Goal: Task Accomplishment & Management: Use online tool/utility

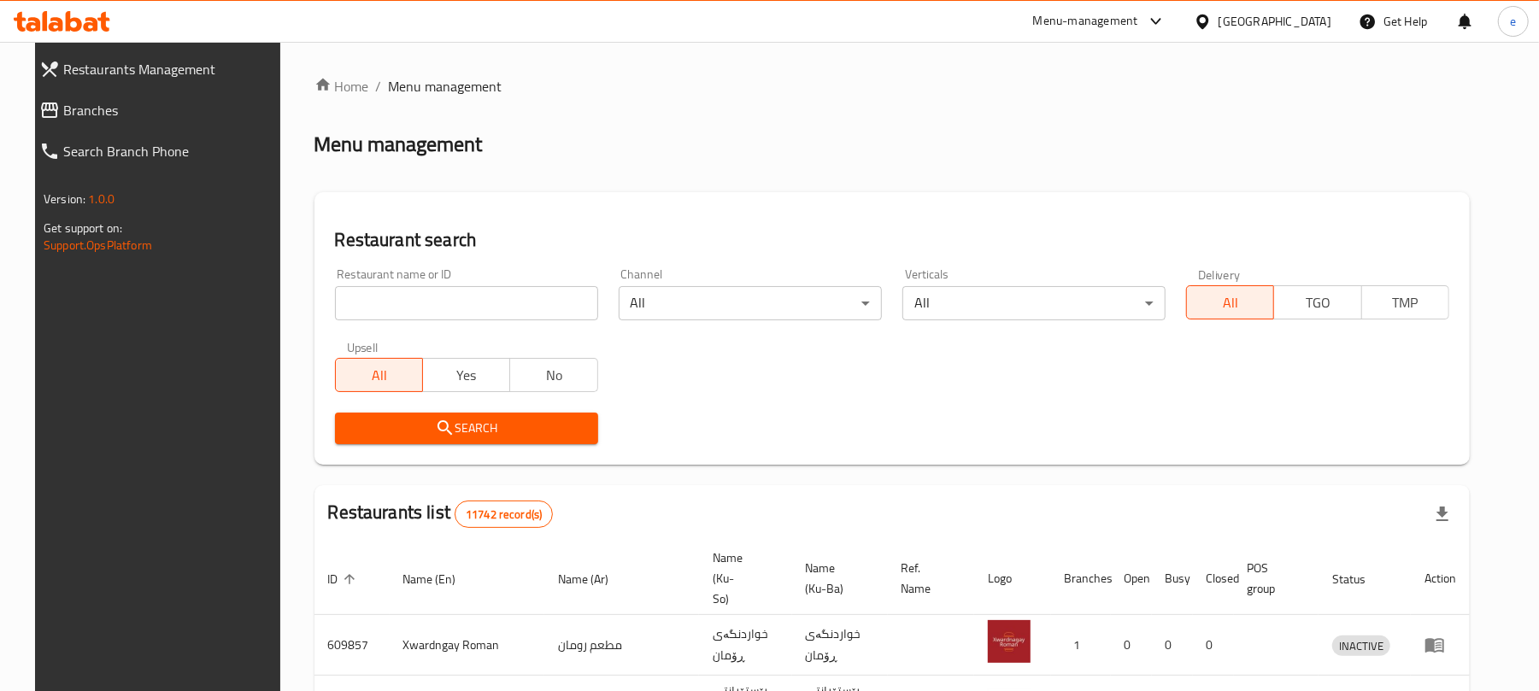
click at [97, 123] on link "Branches" at bounding box center [159, 110] width 267 height 41
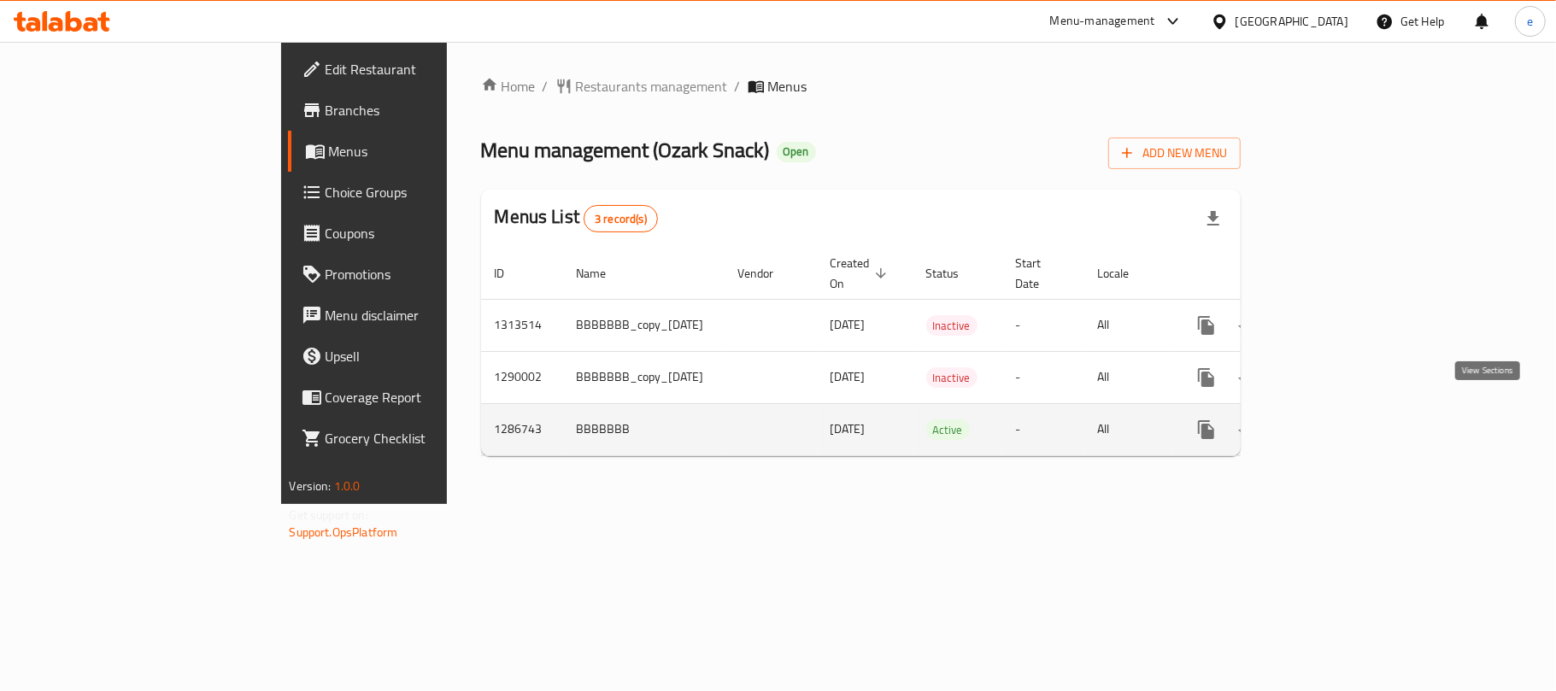
click at [1350, 417] on link "enhanced table" at bounding box center [1329, 429] width 41 height 41
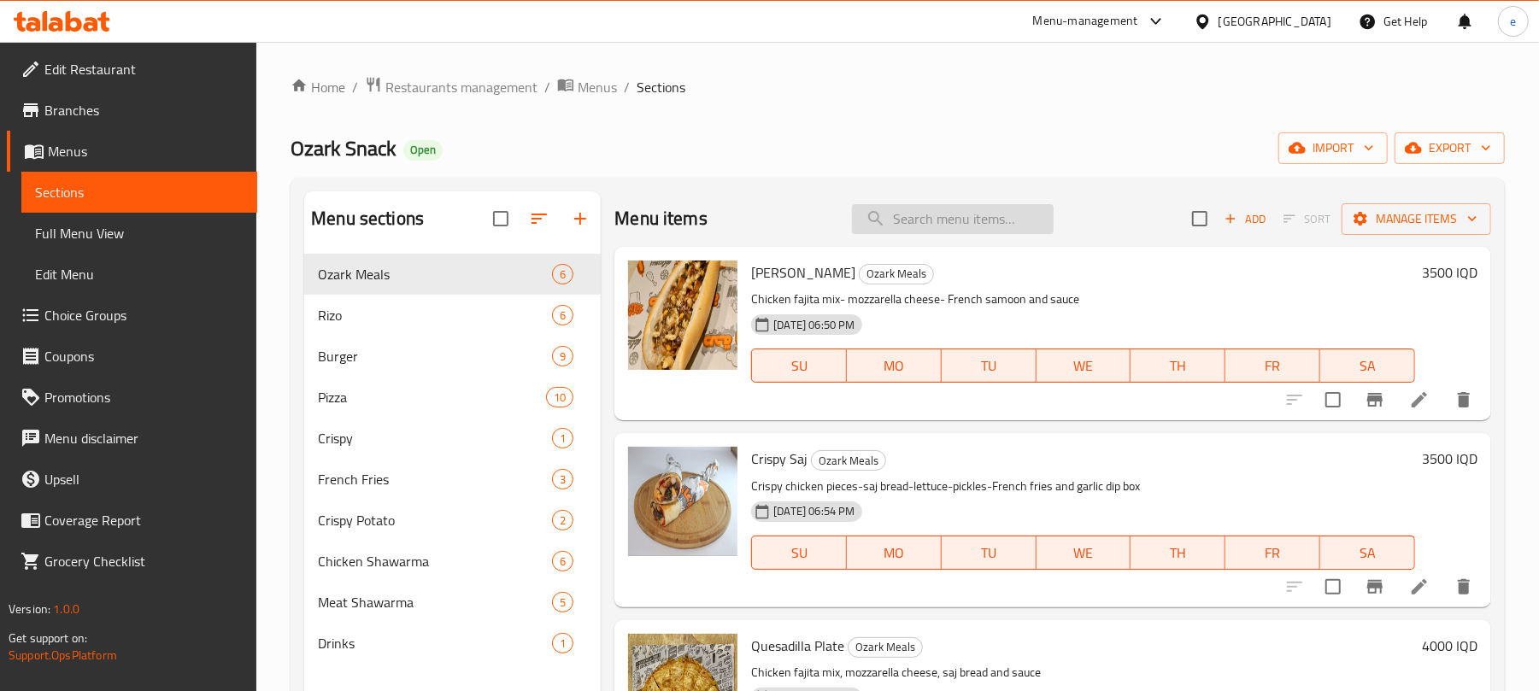
click at [906, 226] on input "search" at bounding box center [953, 219] width 202 height 30
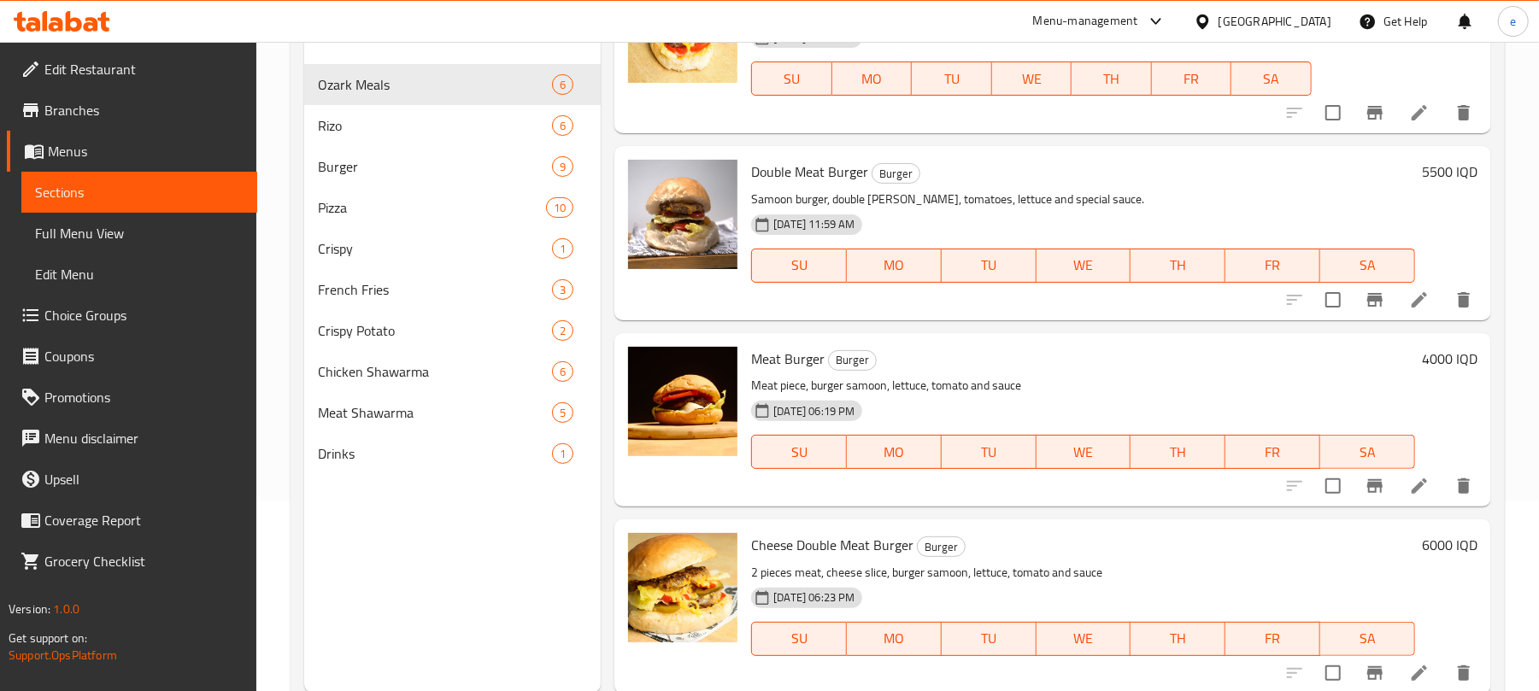
scroll to position [227, 0]
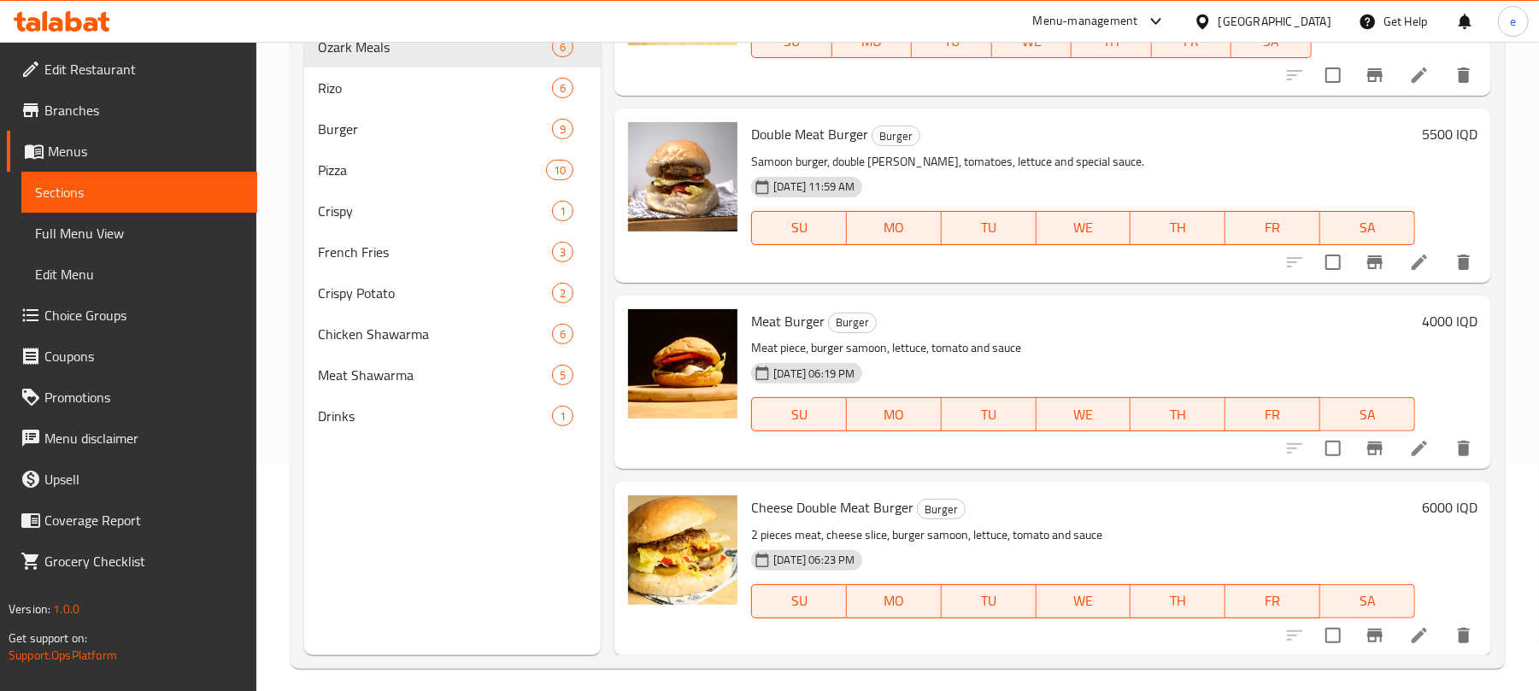
type input "meat burger"
click at [1415, 449] on li at bounding box center [1419, 448] width 48 height 31
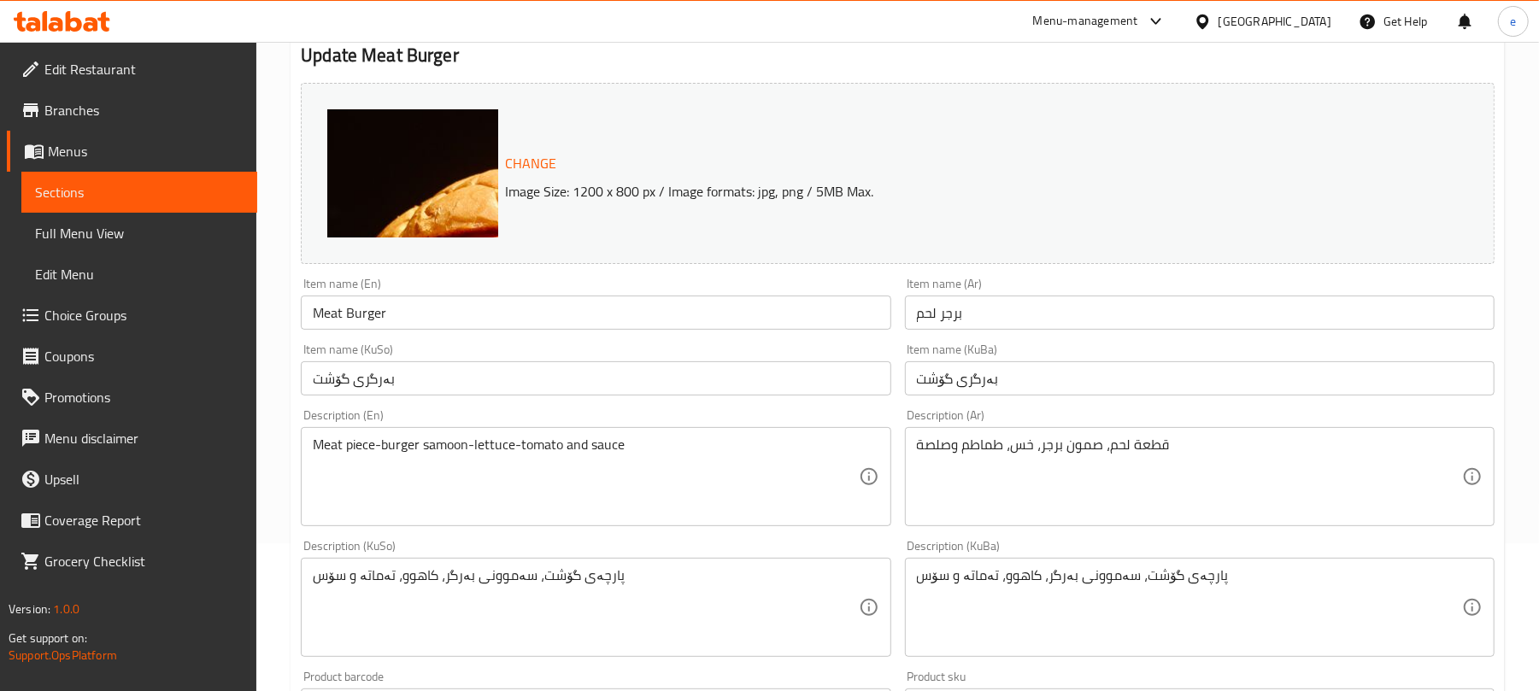
scroll to position [227, 0]
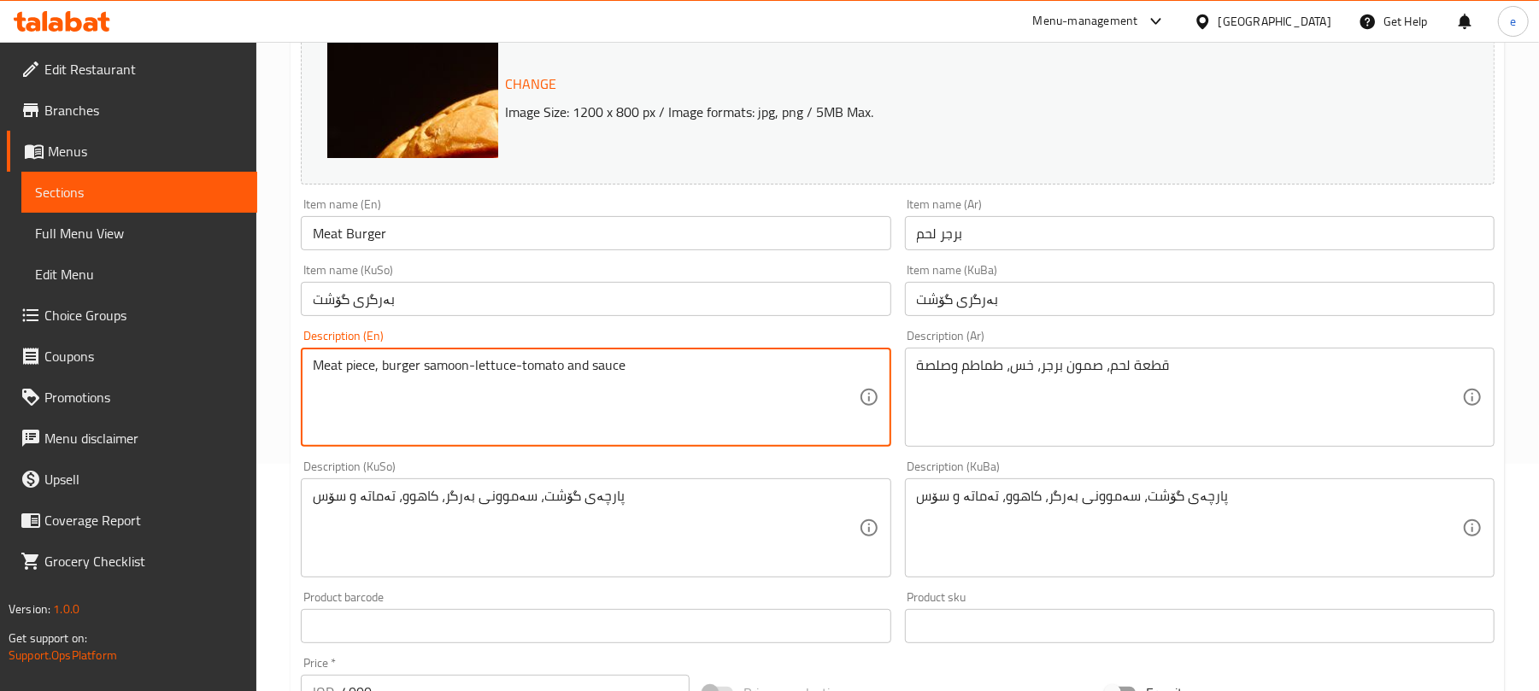
click at [479, 369] on textarea "Meat piece, burger samoon-lettuce-tomato and sauce" at bounding box center [585, 397] width 545 height 81
click at [643, 367] on textarea "Meat piece, burger samoon, lettuce, tomato and sauce" at bounding box center [585, 397] width 545 height 81
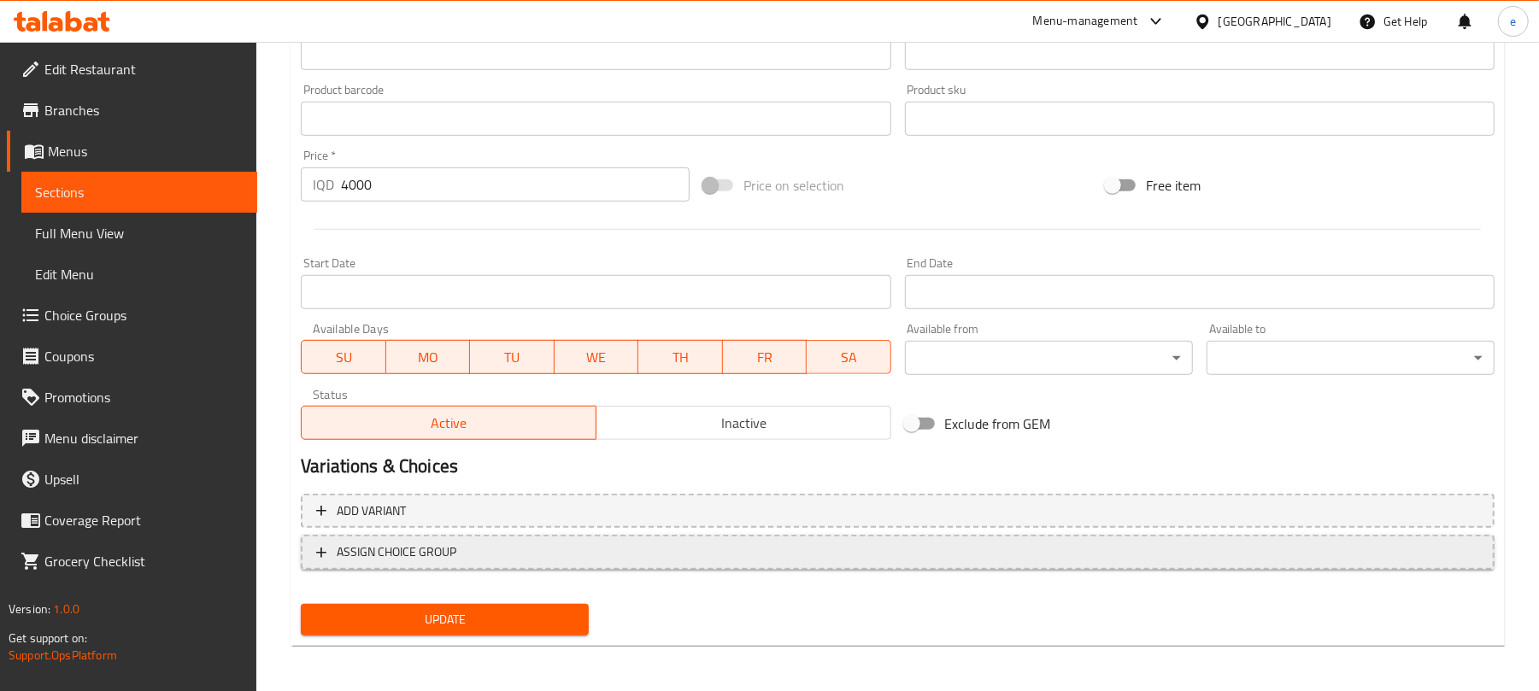
scroll to position [736, 0]
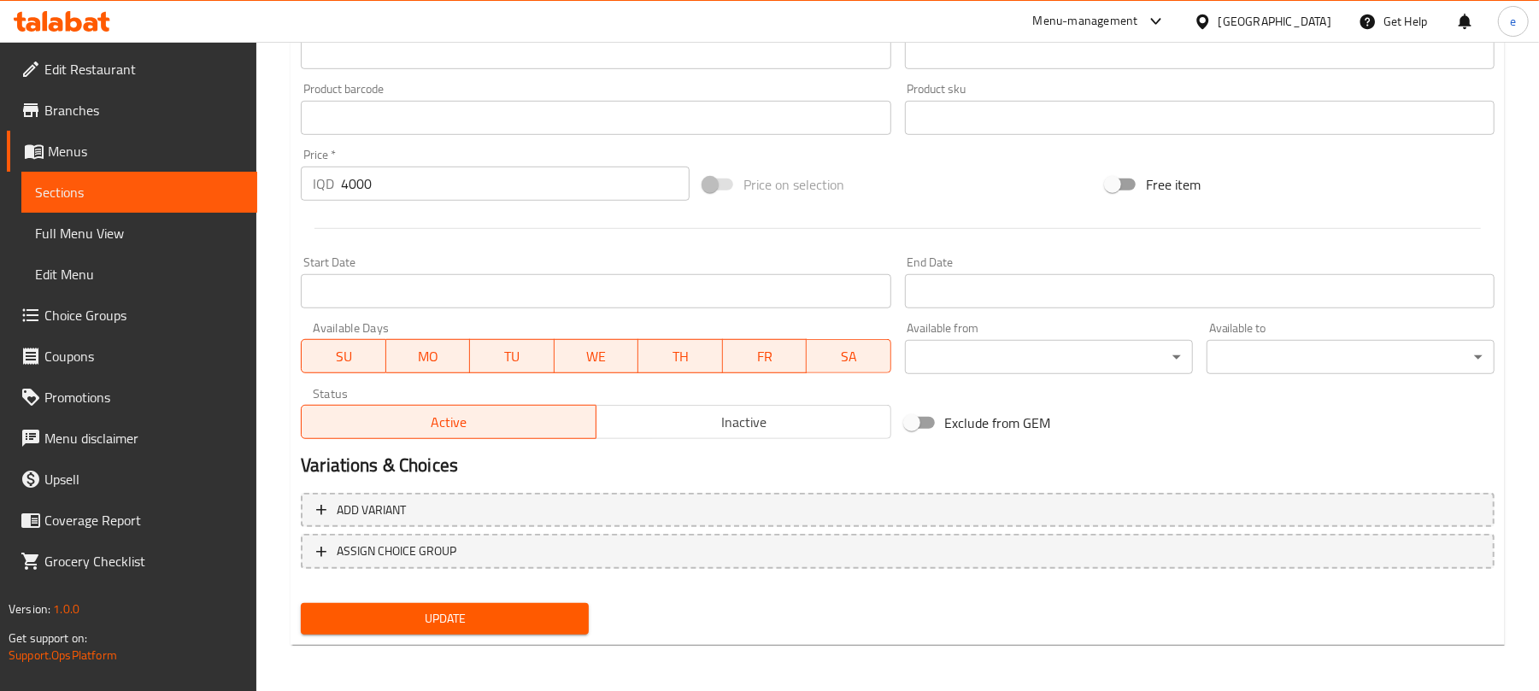
type textarea "Meat piece, burger samoon, lettuce, tomato and sauce"
click at [507, 629] on button "Update" at bounding box center [445, 619] width 288 height 32
click at [207, 189] on span "Sections" at bounding box center [139, 192] width 208 height 21
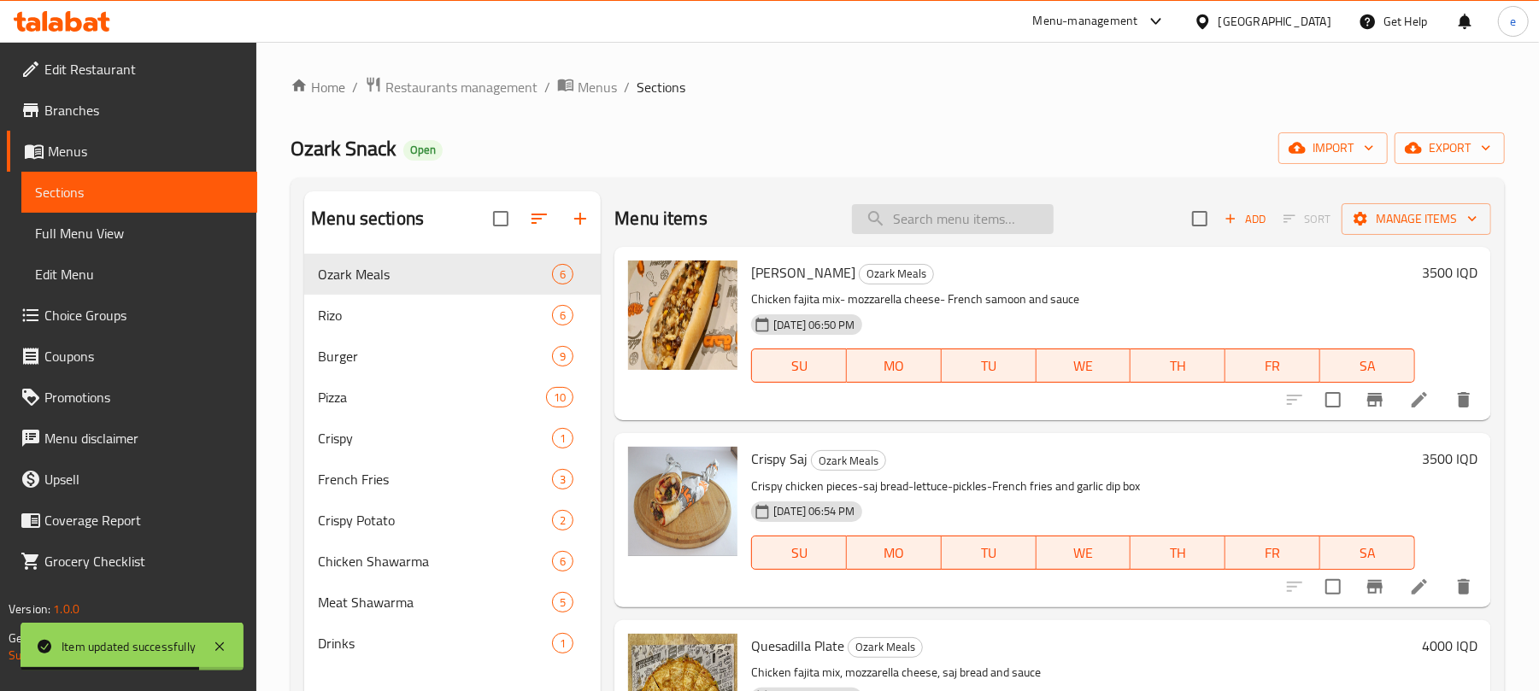
click at [981, 220] on input "search" at bounding box center [953, 219] width 202 height 30
paste input "Cheese Double Meat Burger"
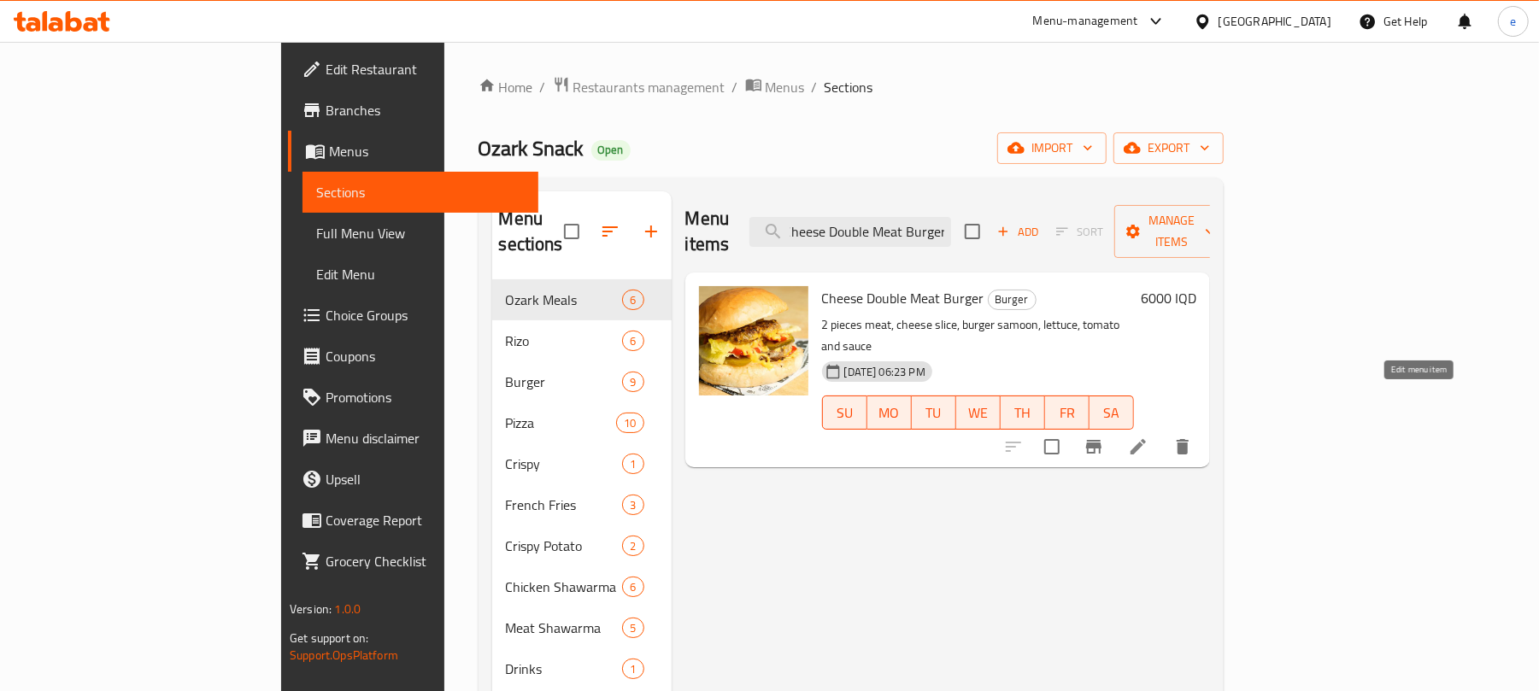
type input "Cheese Double Meat Burger"
click at [1146, 439] on icon at bounding box center [1137, 446] width 15 height 15
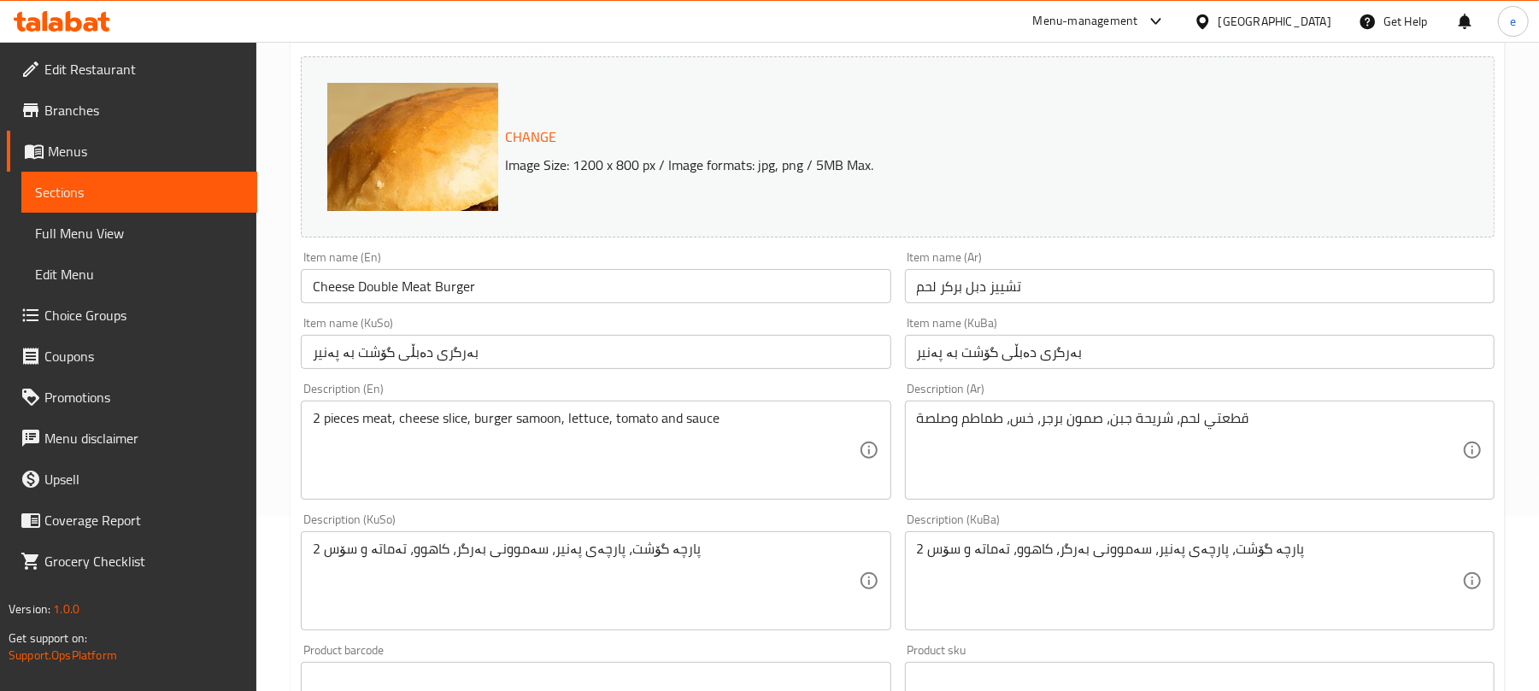
scroll to position [227, 0]
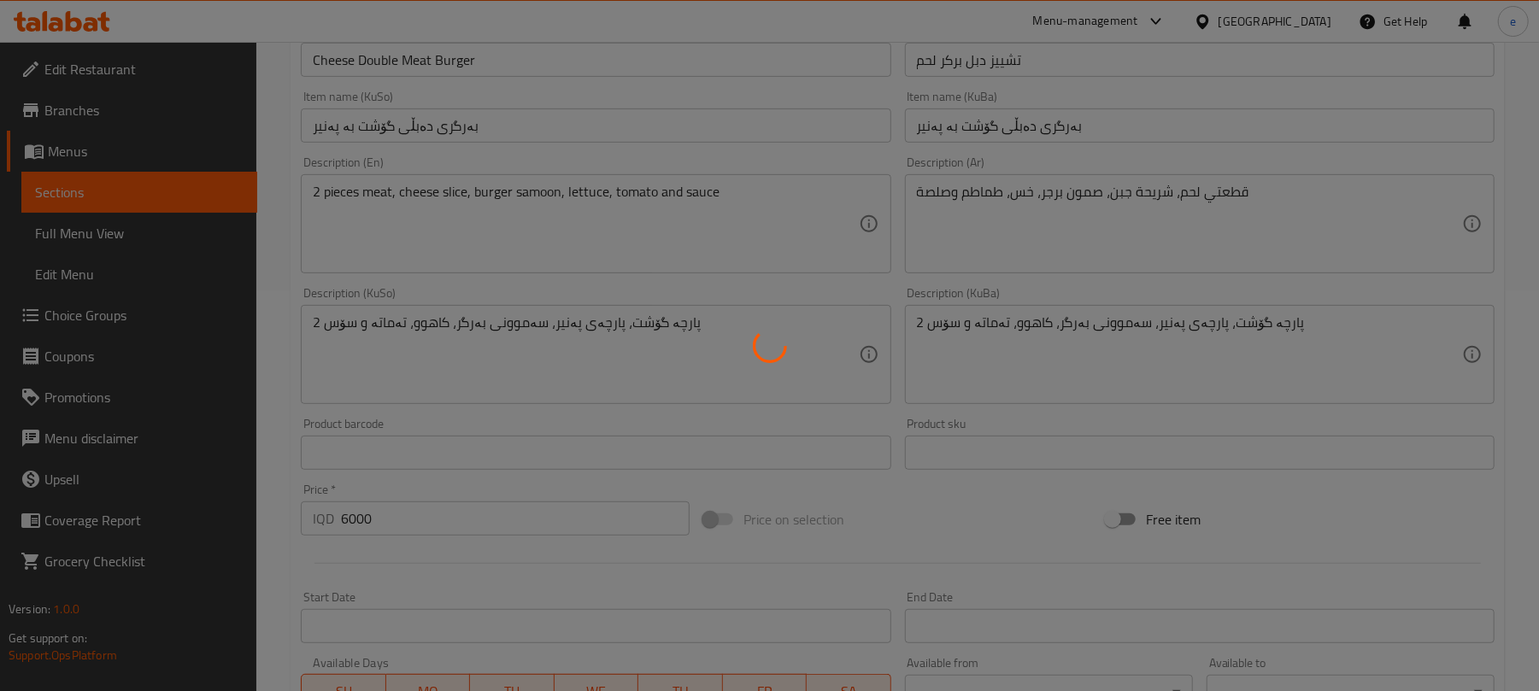
scroll to position [455, 0]
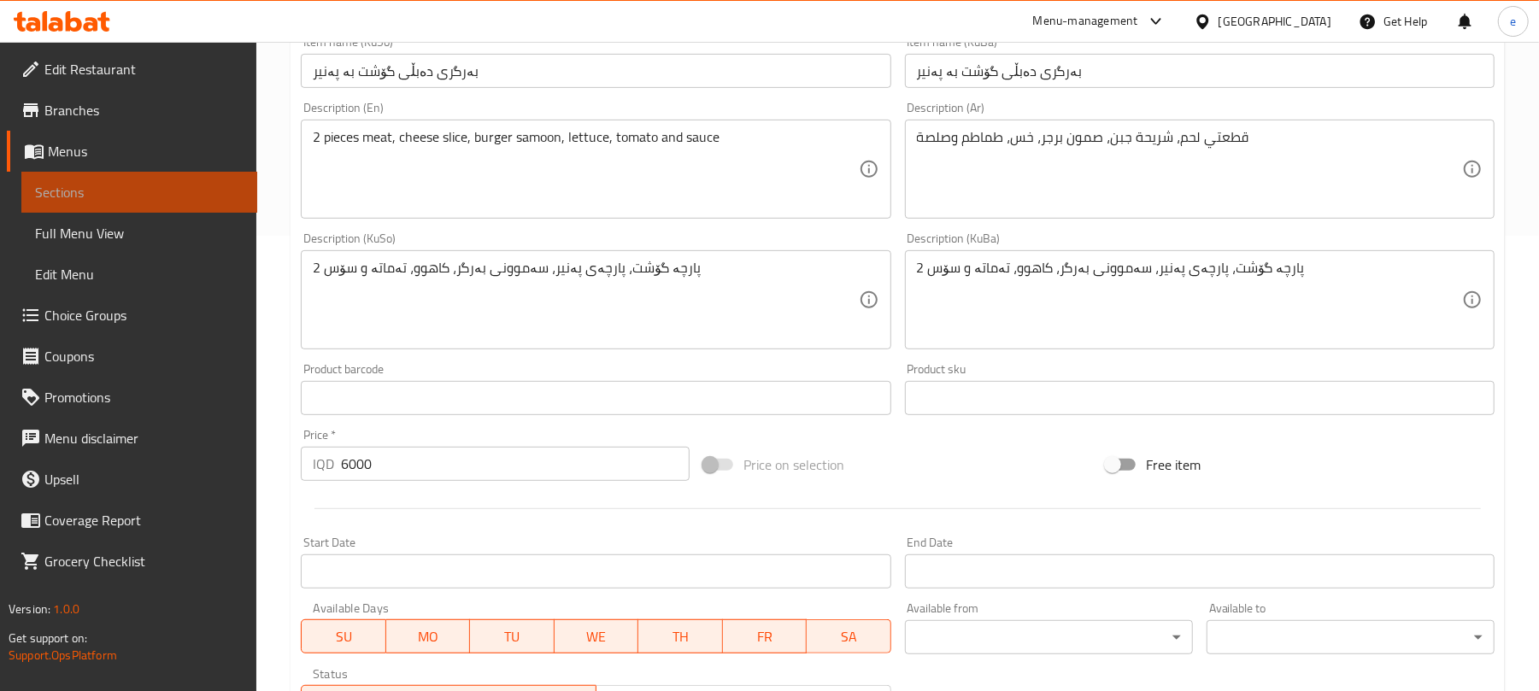
click at [193, 195] on span "Sections" at bounding box center [139, 192] width 208 height 21
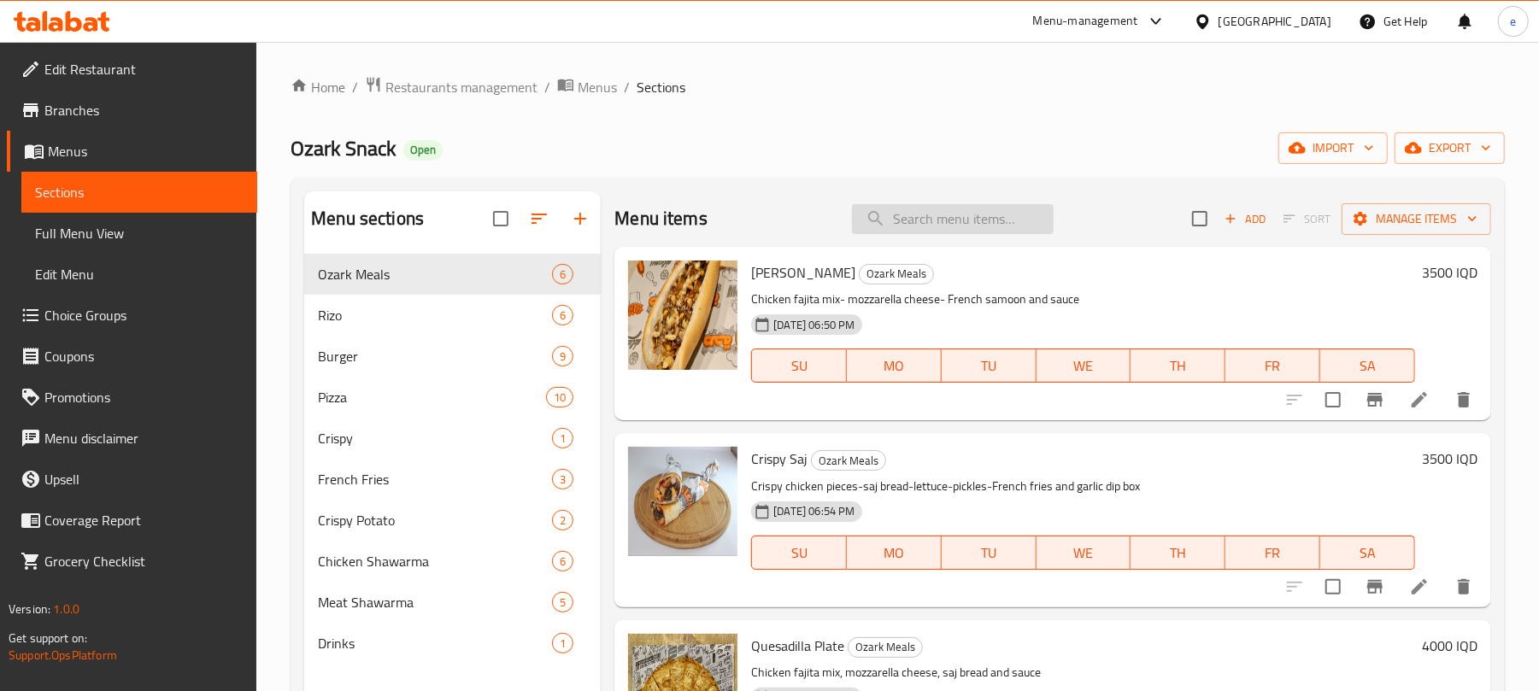
click at [976, 222] on input "search" at bounding box center [953, 219] width 202 height 30
paste input "Cheese Double Meat Burger"
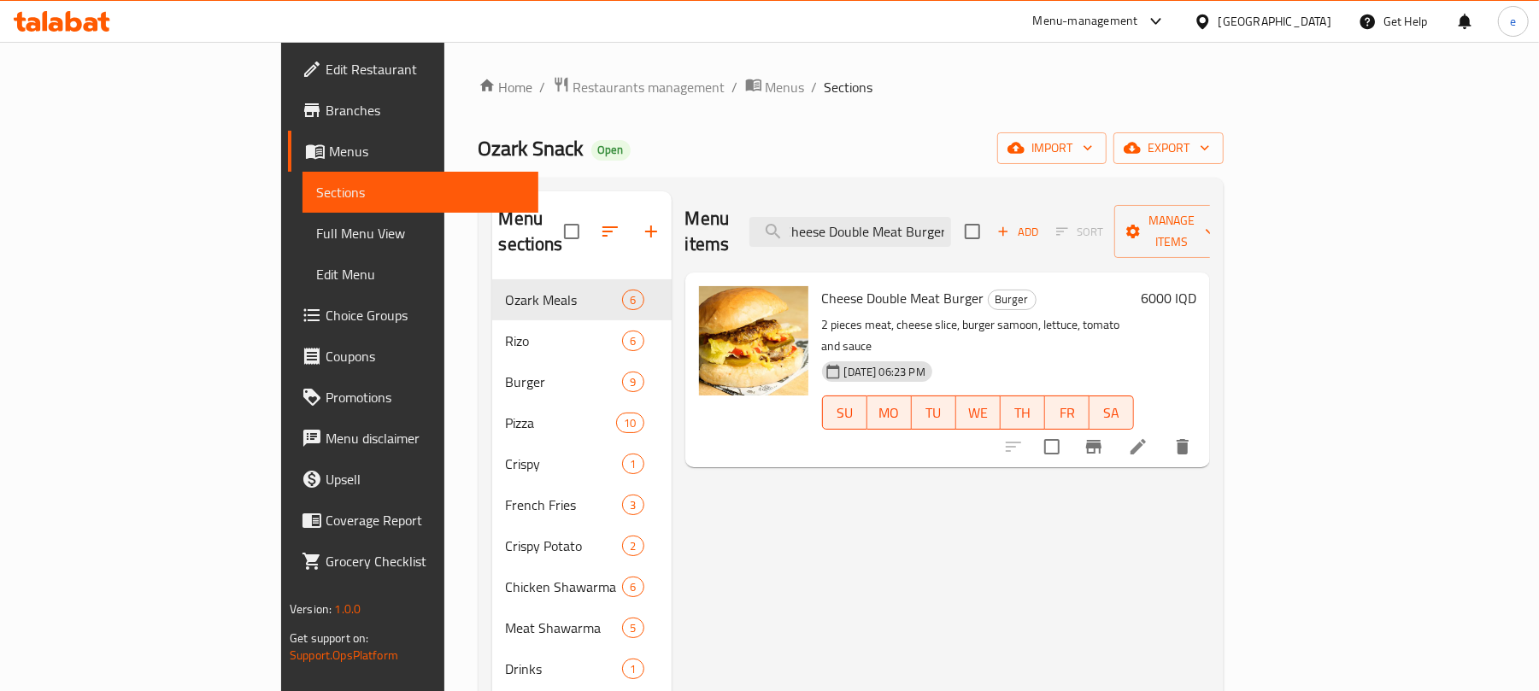
type input "Cheese Double Meat Burger"
click at [1148, 437] on icon at bounding box center [1138, 447] width 21 height 21
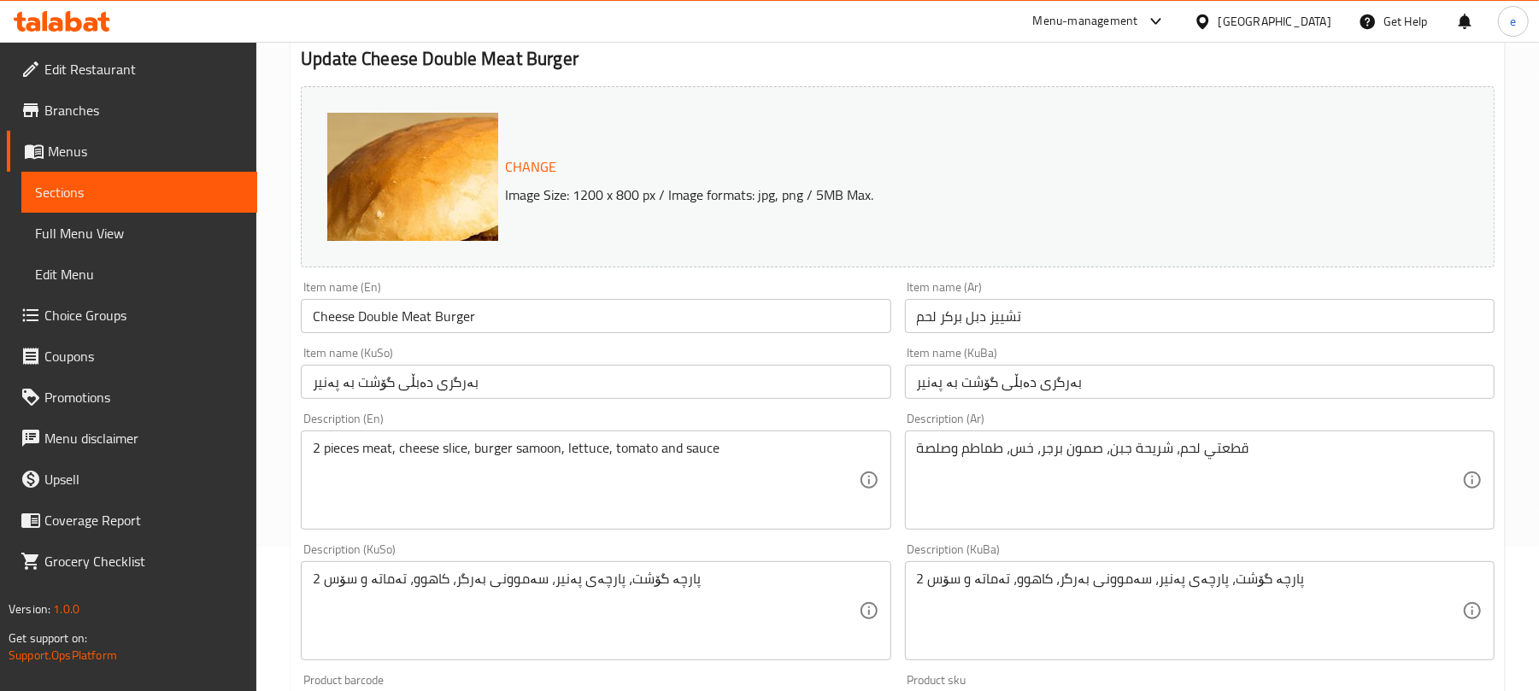
scroll to position [227, 0]
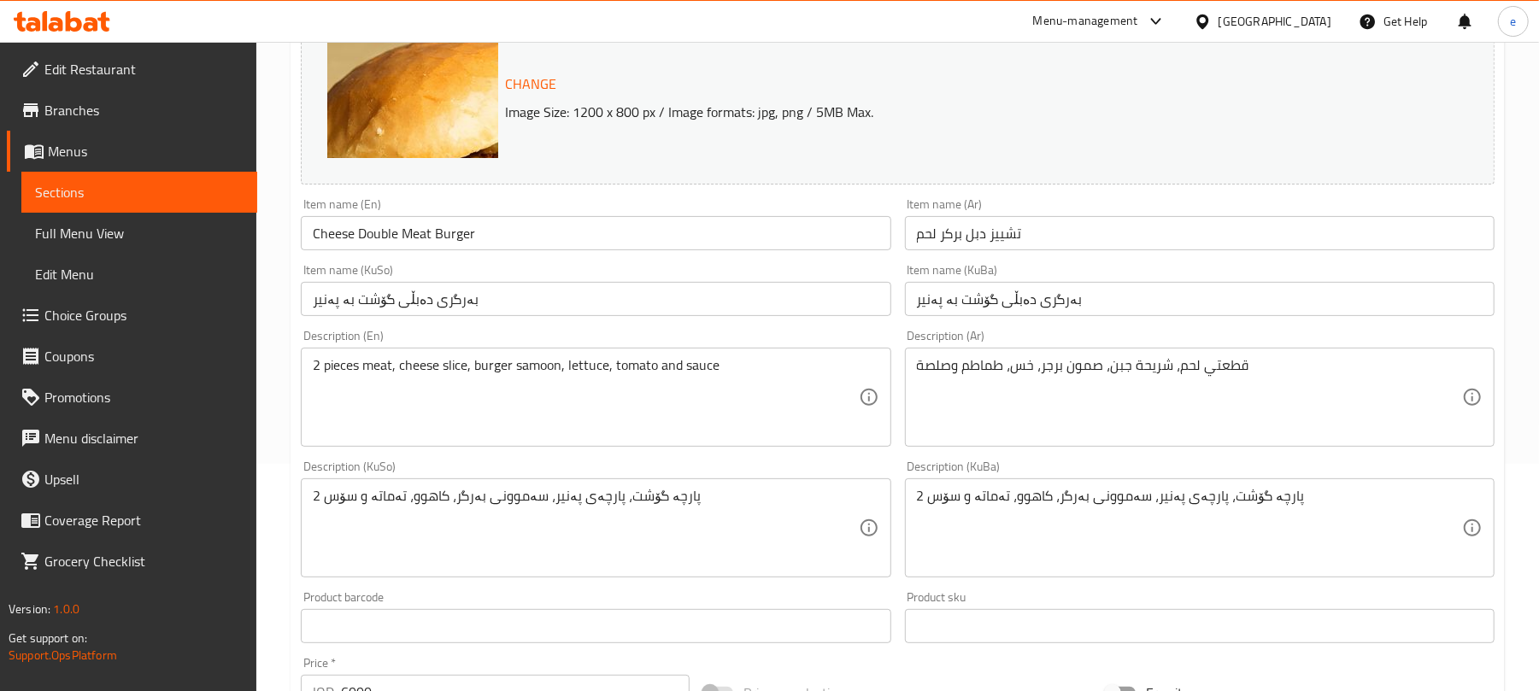
click at [99, 161] on span "Menus" at bounding box center [146, 151] width 196 height 21
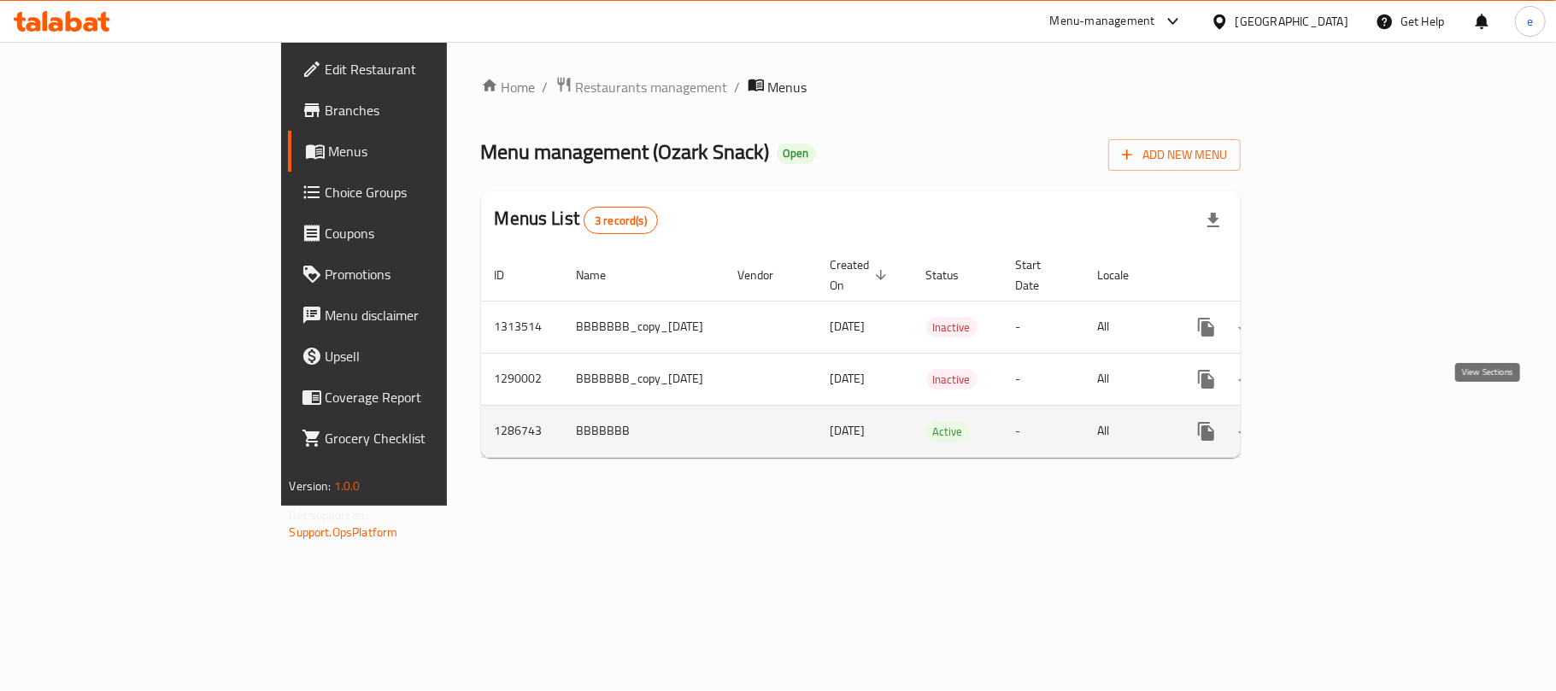
click at [1340, 421] on icon "enhanced table" at bounding box center [1329, 431] width 21 height 21
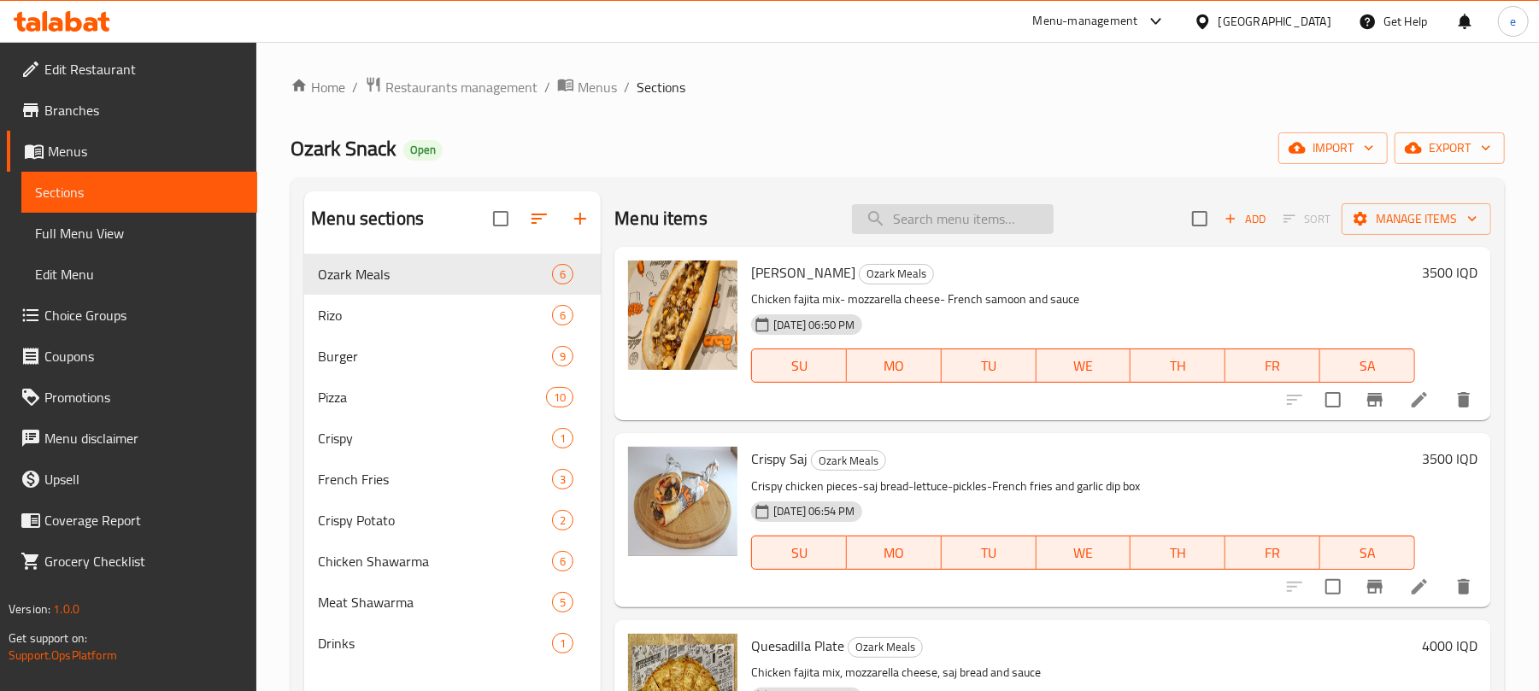
click at [959, 219] on input "search" at bounding box center [953, 219] width 202 height 30
paste input "Cheese Double Meat Burger"
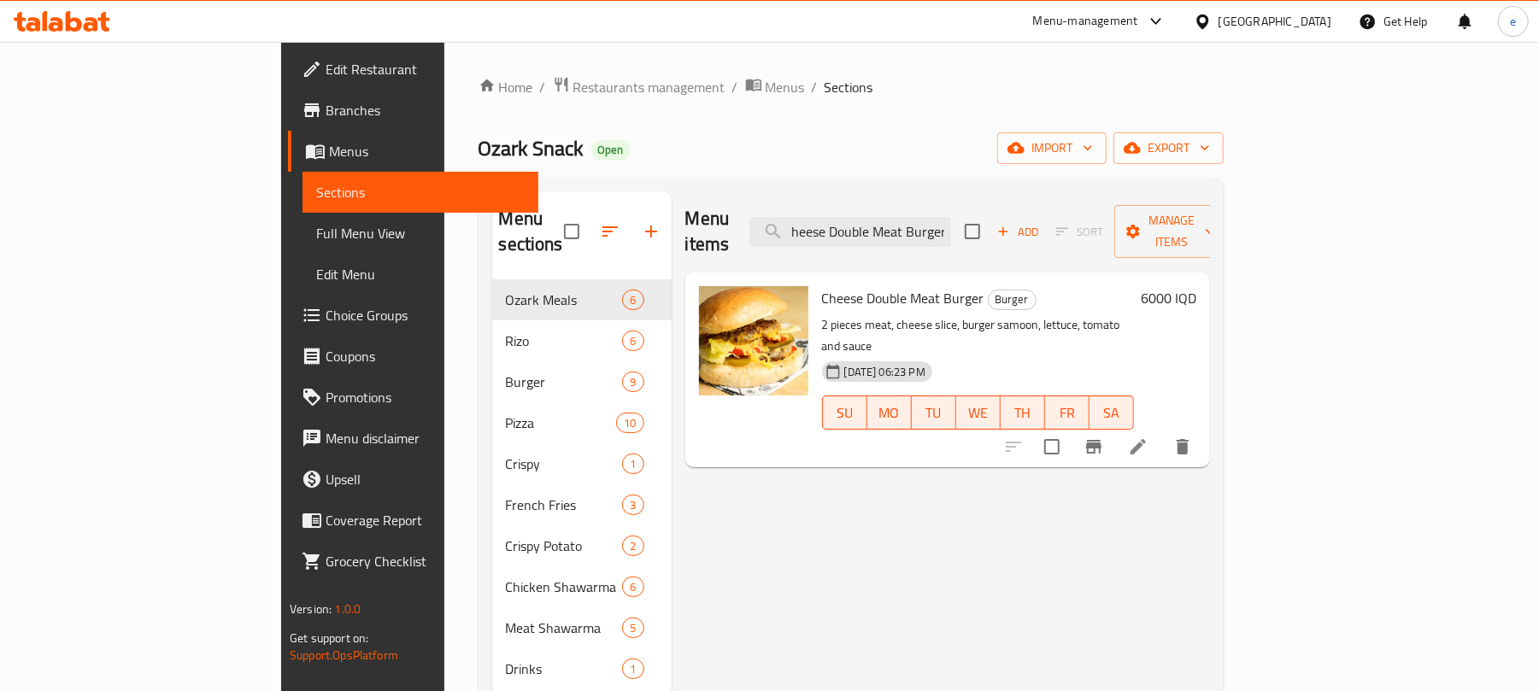
type input "Cheese Double Meat Burger"
click at [1148, 437] on icon at bounding box center [1138, 447] width 21 height 21
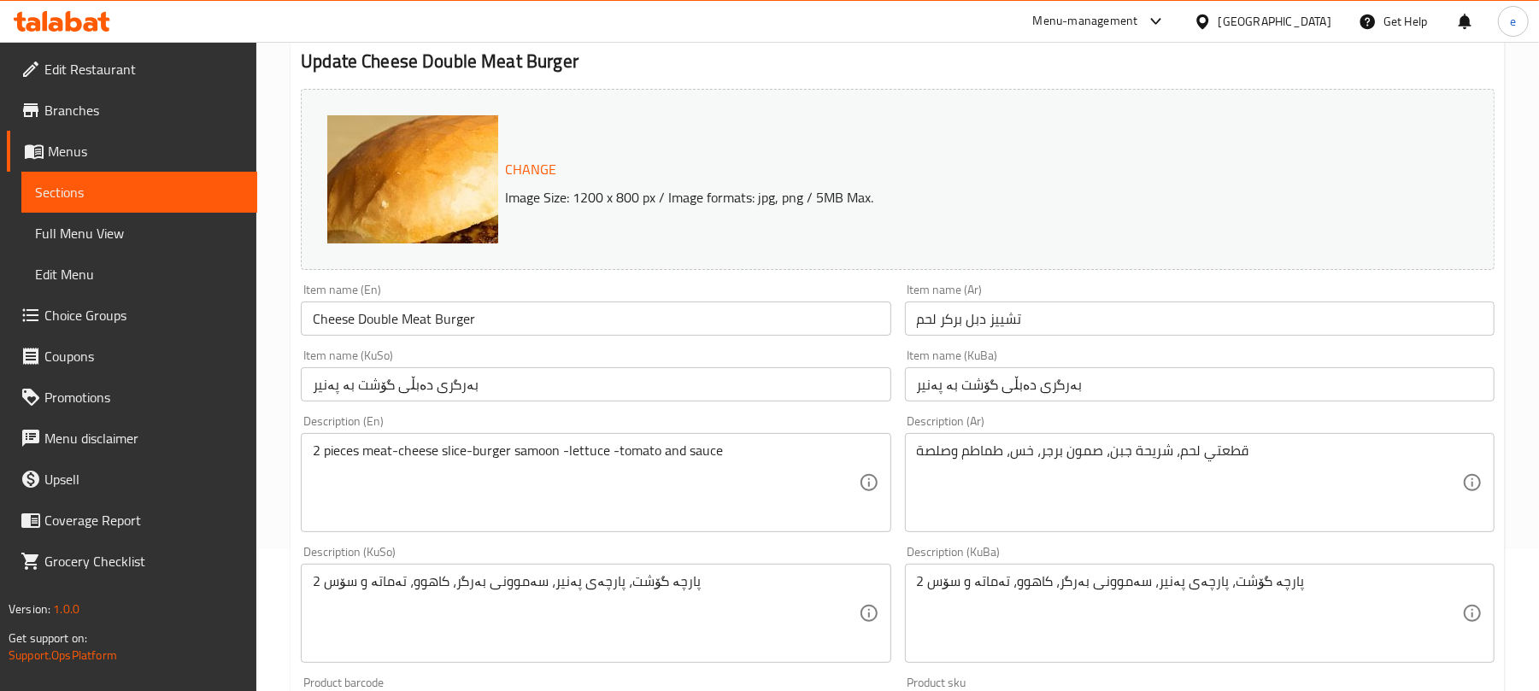
scroll to position [227, 0]
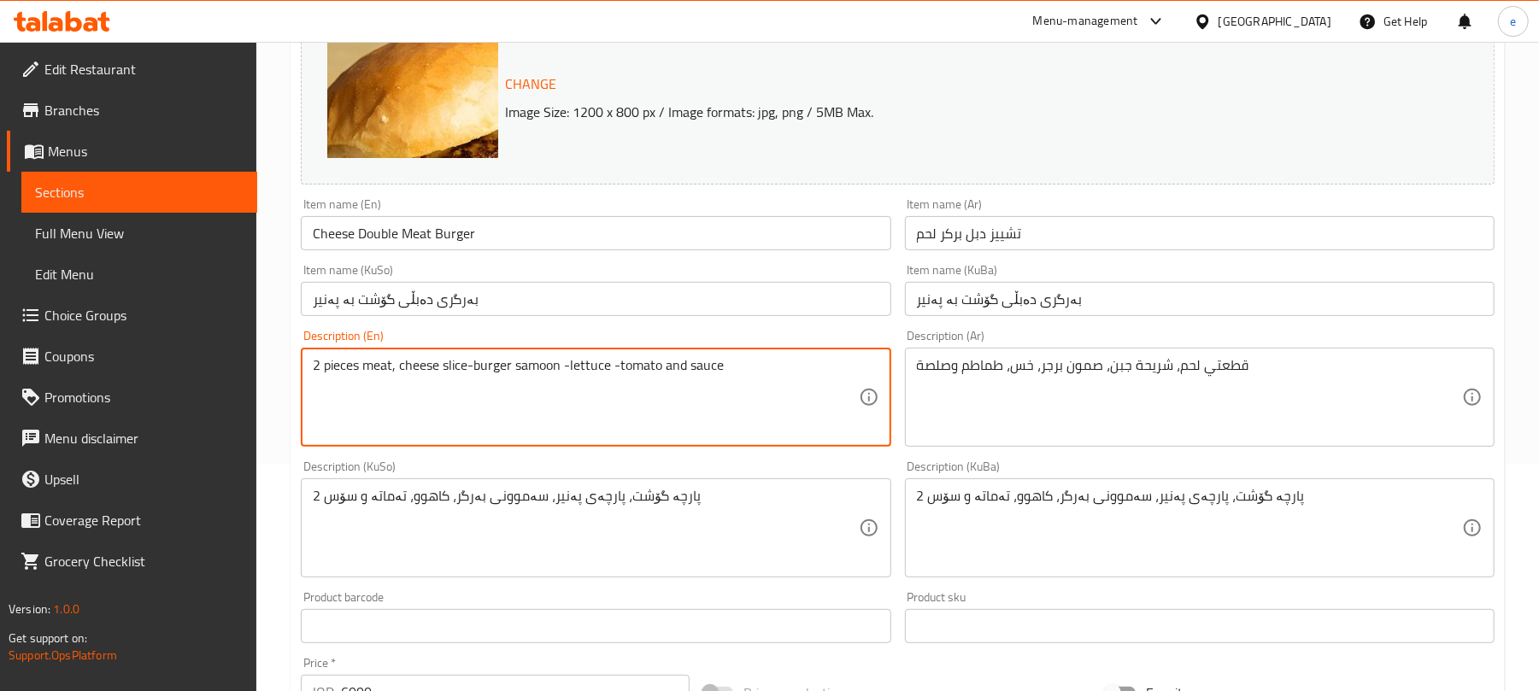
click at [473, 374] on textarea "2 pieces meat, cheese slice-burger samoon -lettuce -tomato and sauce" at bounding box center [585, 397] width 545 height 81
click at [566, 370] on textarea "2 pieces meat, cheese slice, burger samoon -lettuce -tomato and sauce" at bounding box center [585, 397] width 545 height 81
click at [617, 369] on textarea "2 pieces meat, cheese slice, burger samoon, lettuce -tomato and sauce" at bounding box center [585, 397] width 545 height 81
click at [723, 370] on textarea "2 pieces meat, cheese slice, burger samoon, lettuce, tomato and sauce" at bounding box center [585, 397] width 545 height 81
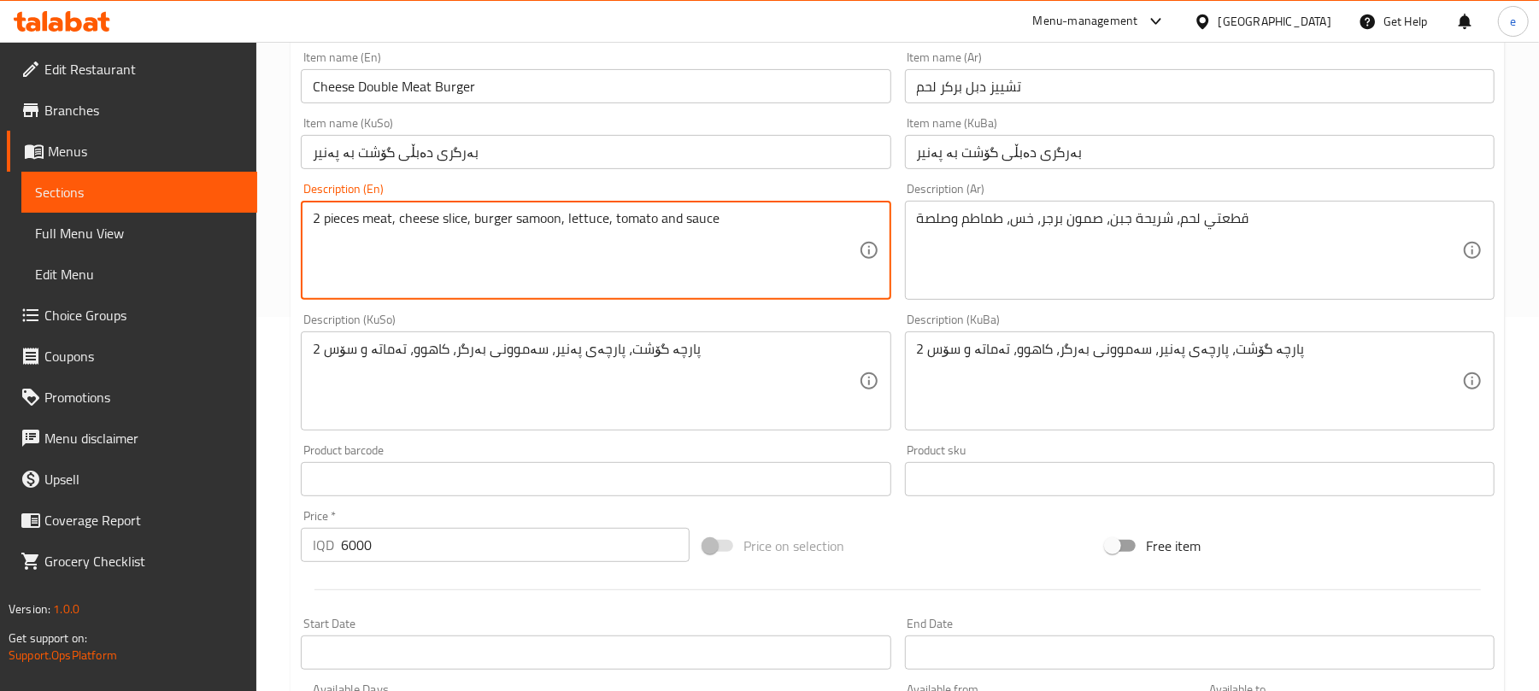
scroll to position [455, 0]
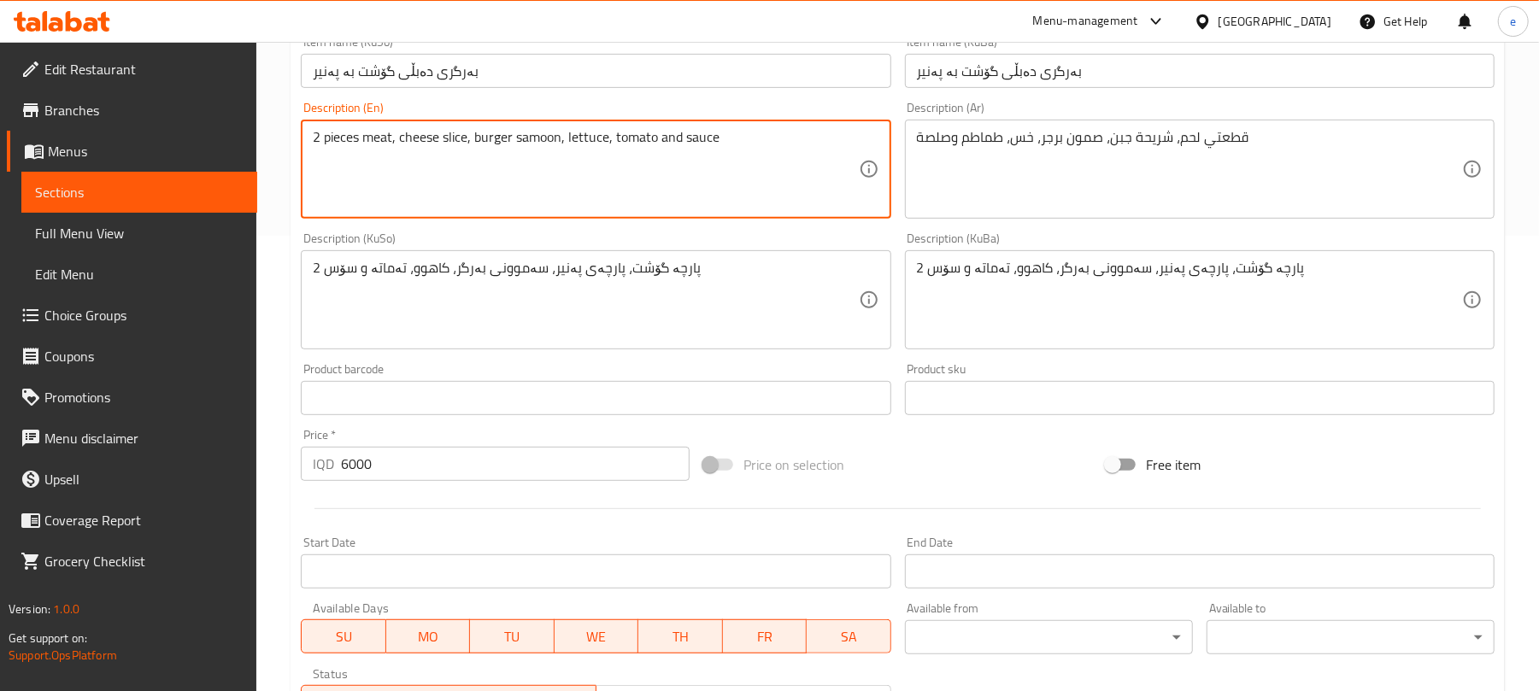
type textarea "2 pieces meat, cheese slice, burger samoon, lettuce, tomato and sauce"
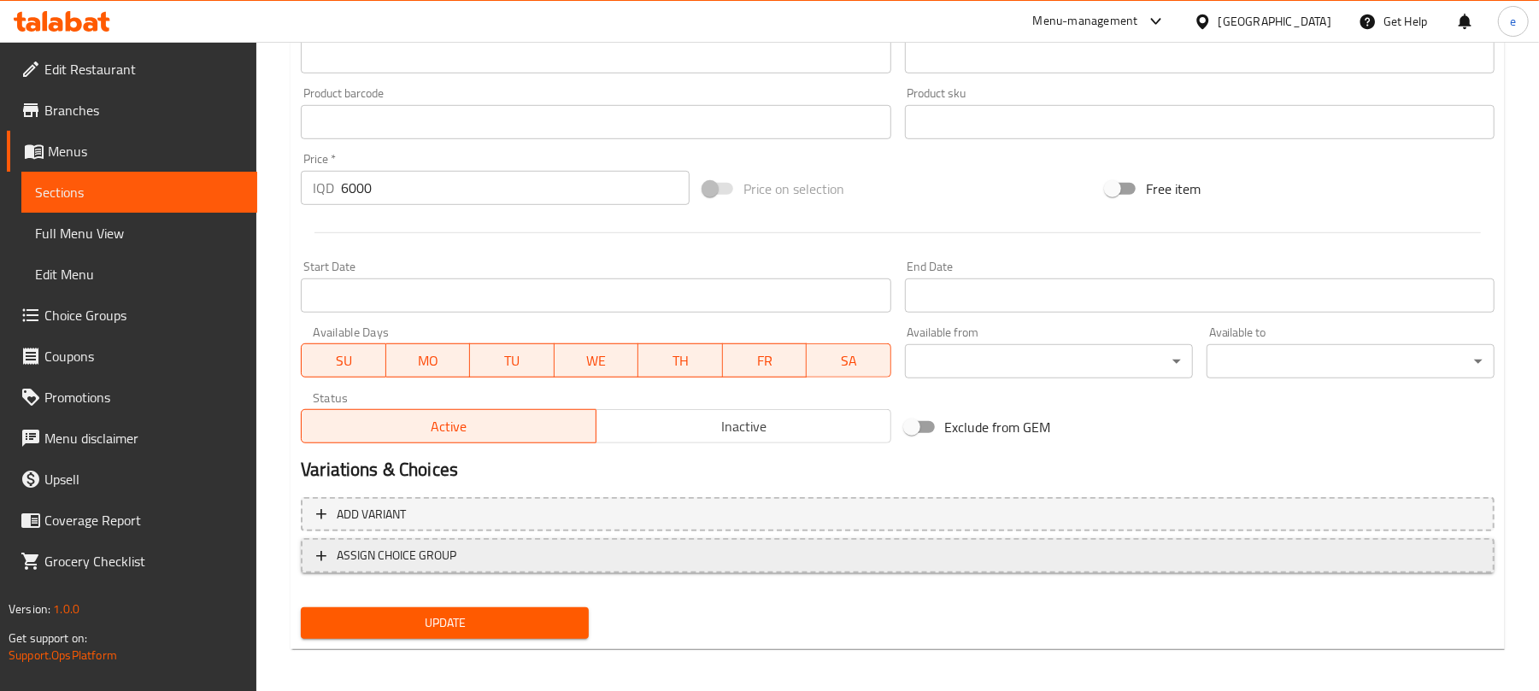
scroll to position [736, 0]
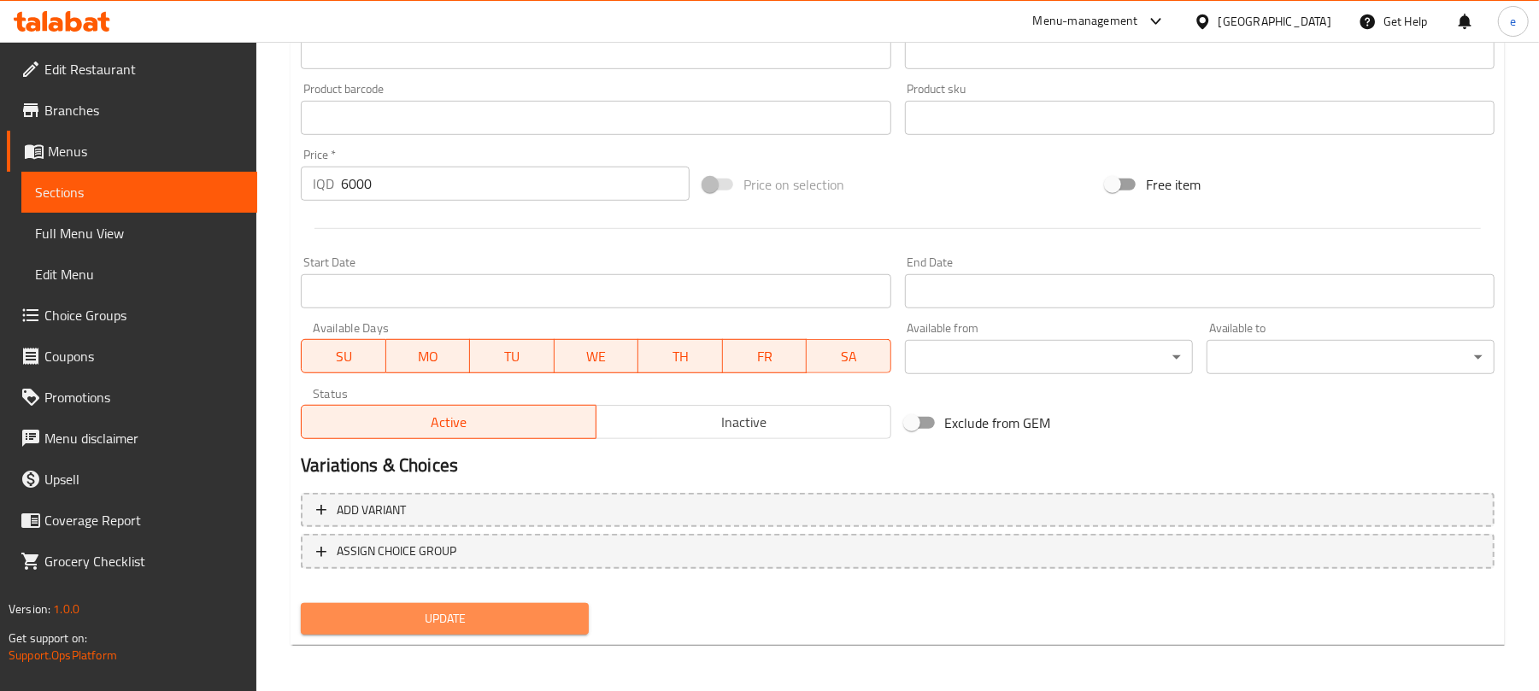
click at [564, 614] on span "Update" at bounding box center [444, 618] width 261 height 21
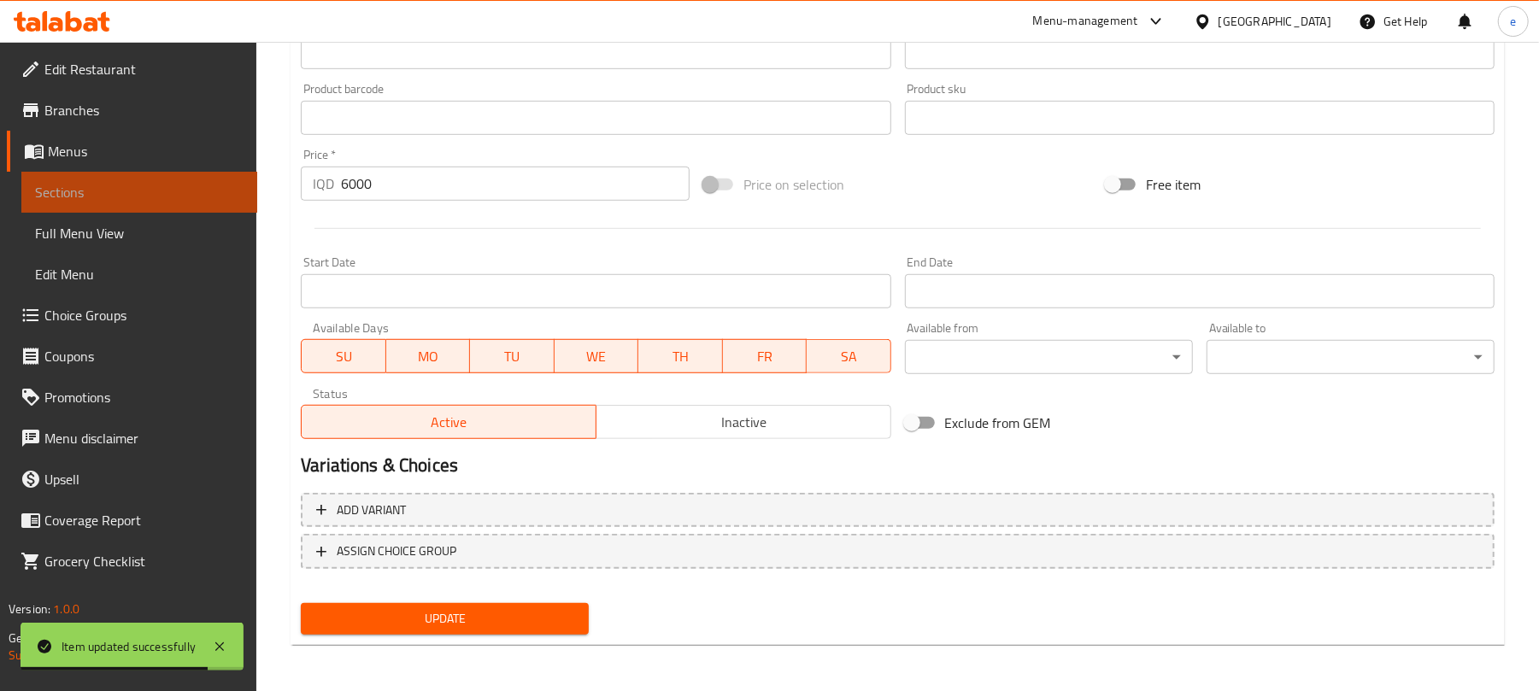
click at [195, 183] on span "Sections" at bounding box center [139, 192] width 208 height 21
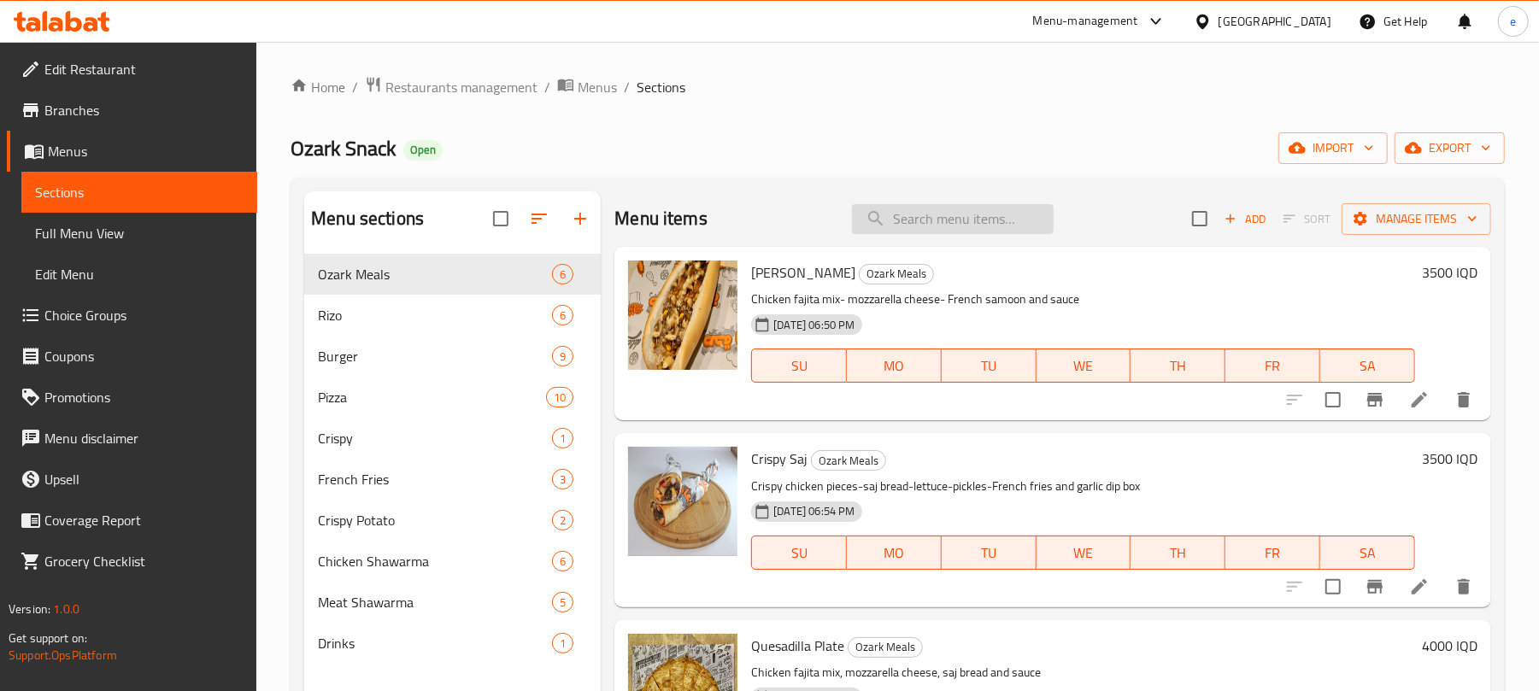
click at [1023, 229] on input "search" at bounding box center [953, 219] width 202 height 30
paste input "Cheese Chicken Saj"
type input "Cheese Chicken Saj"
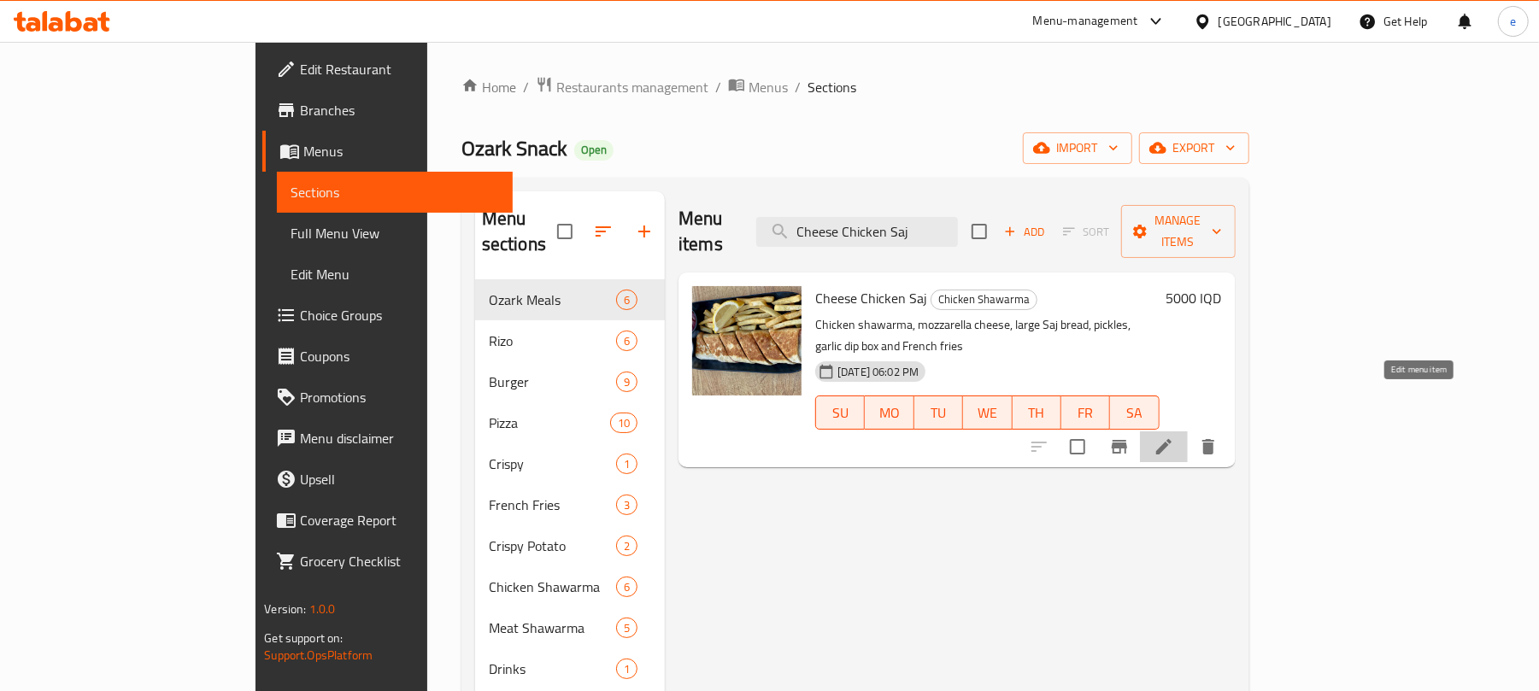
click at [1174, 437] on icon at bounding box center [1164, 447] width 21 height 21
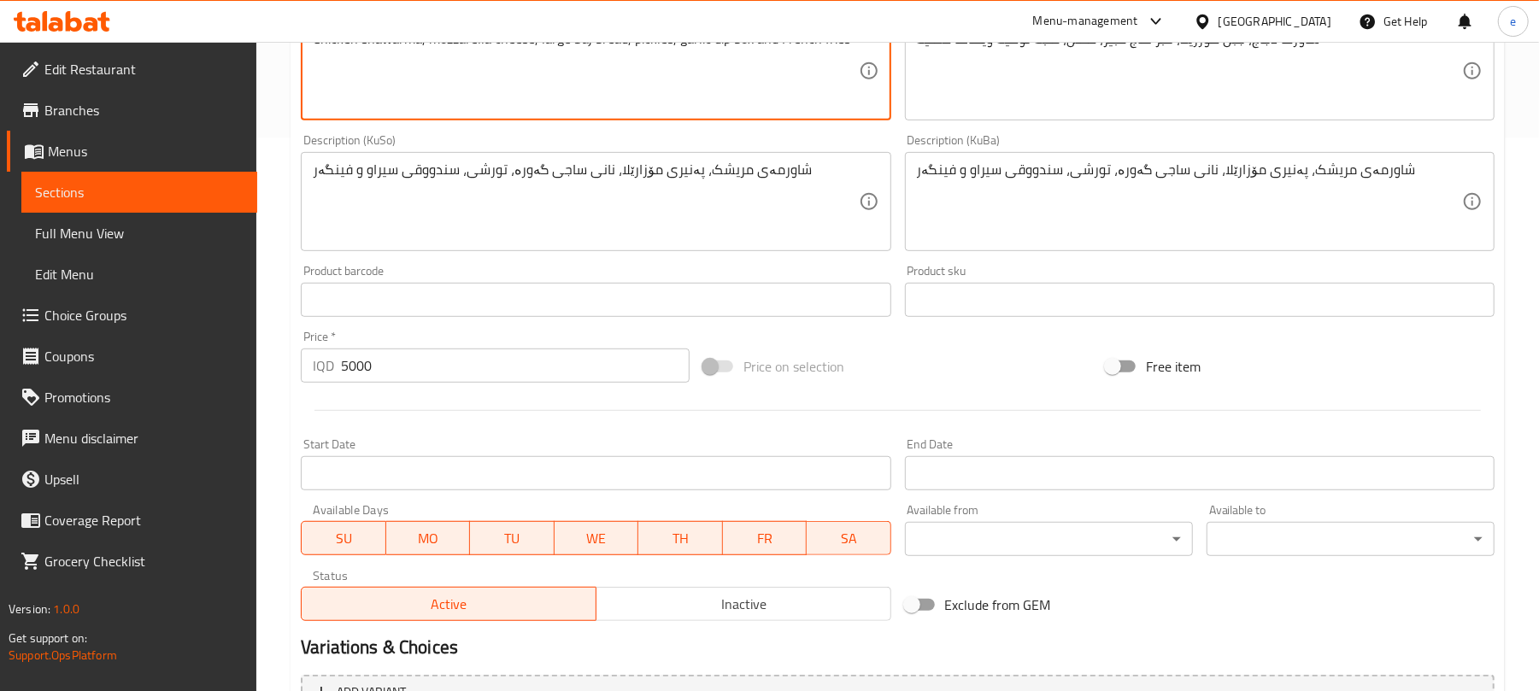
scroll to position [736, 0]
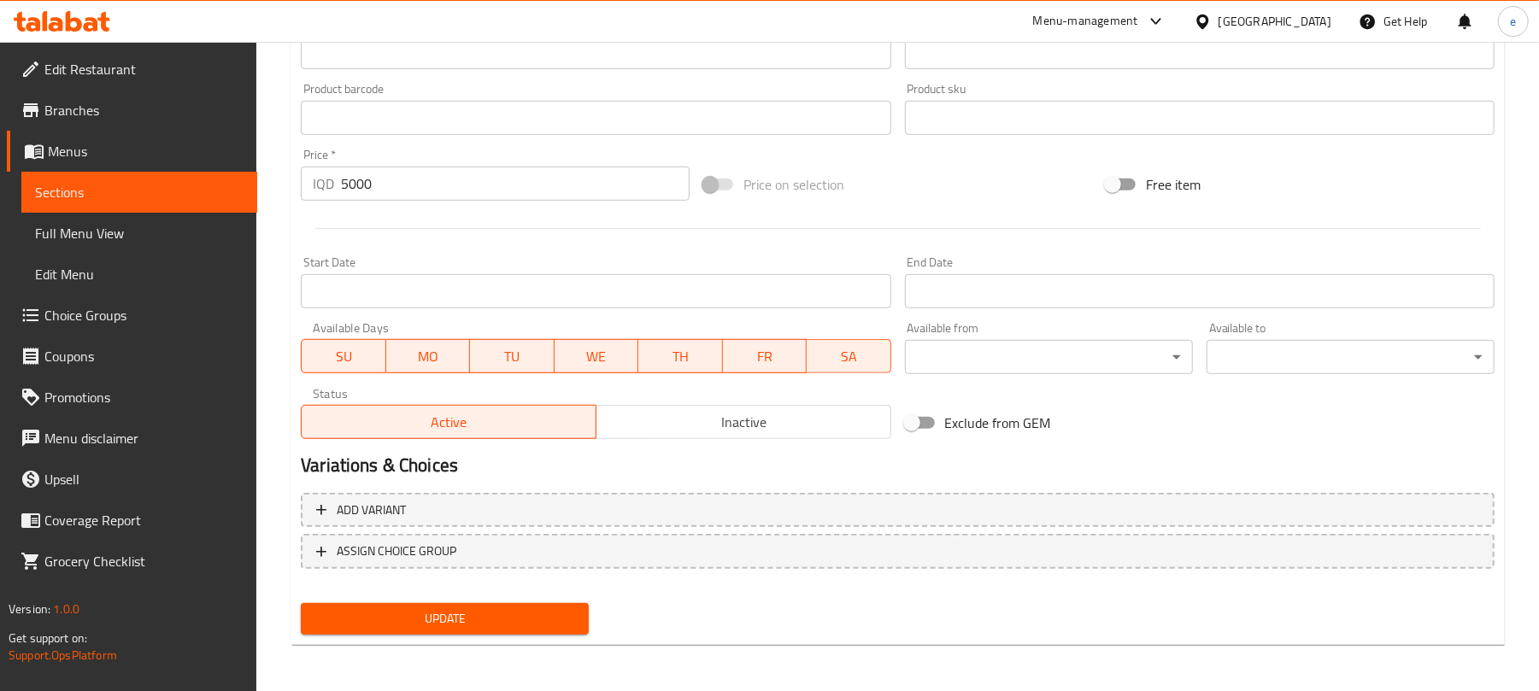
type textarea "Chicken shawarma, mozzarella cheese, large Saj bread, pickles, garlic dip box a…"
click at [518, 623] on span "Update" at bounding box center [444, 618] width 261 height 21
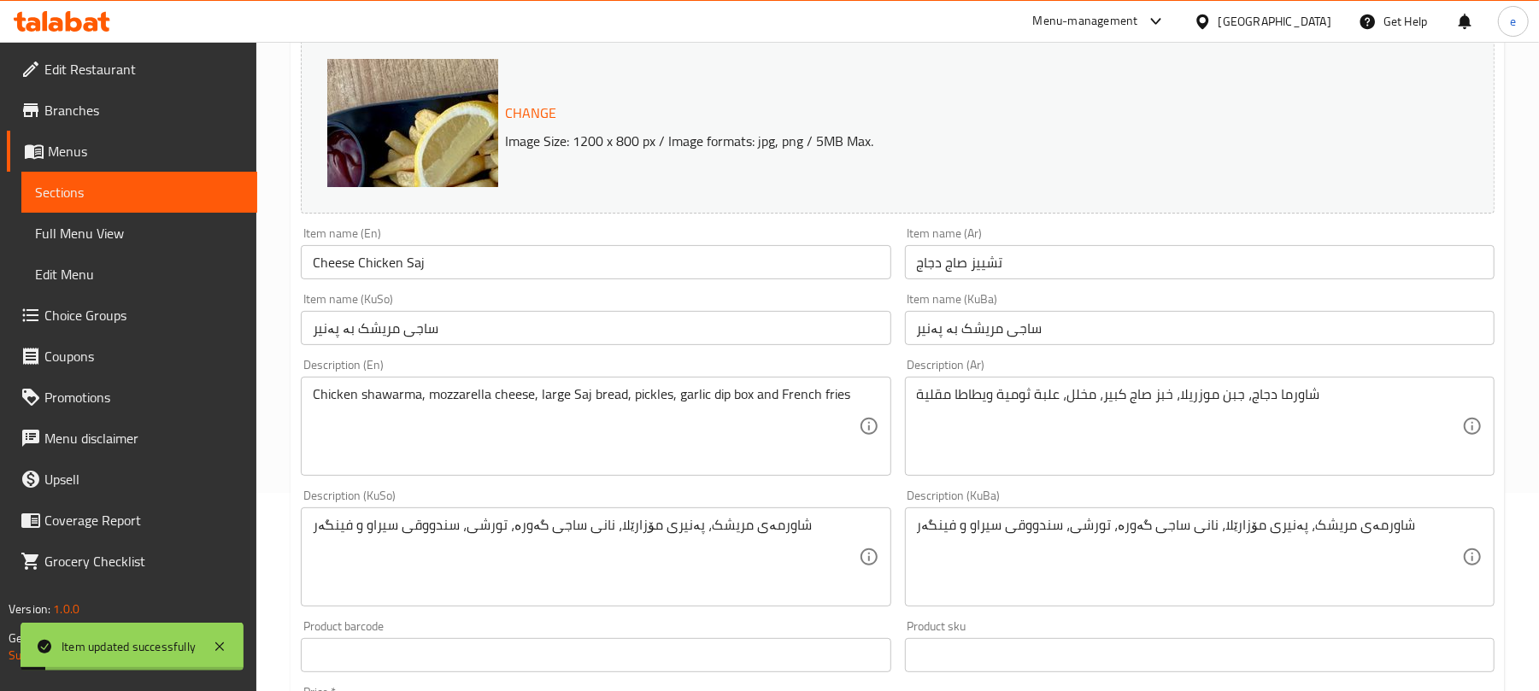
scroll to position [0, 0]
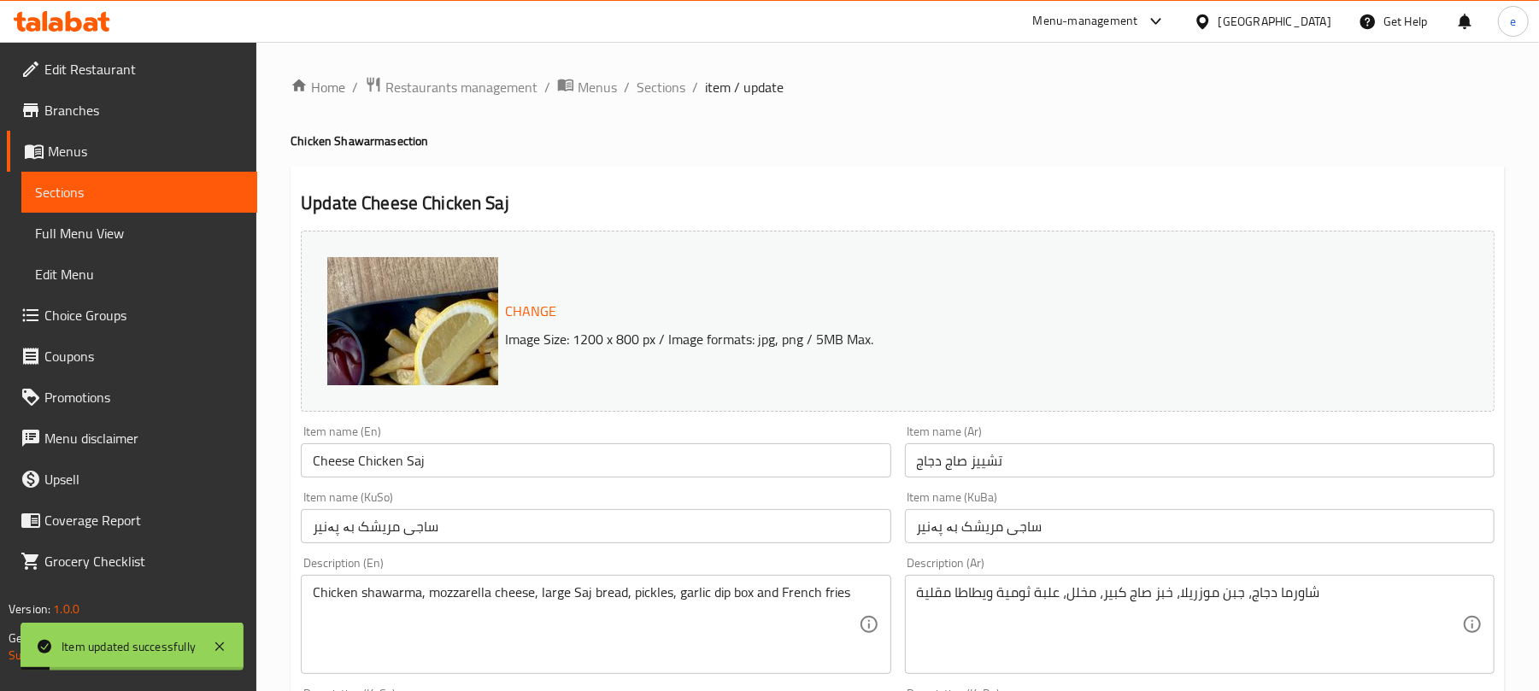
click at [186, 195] on span "Sections" at bounding box center [139, 192] width 208 height 21
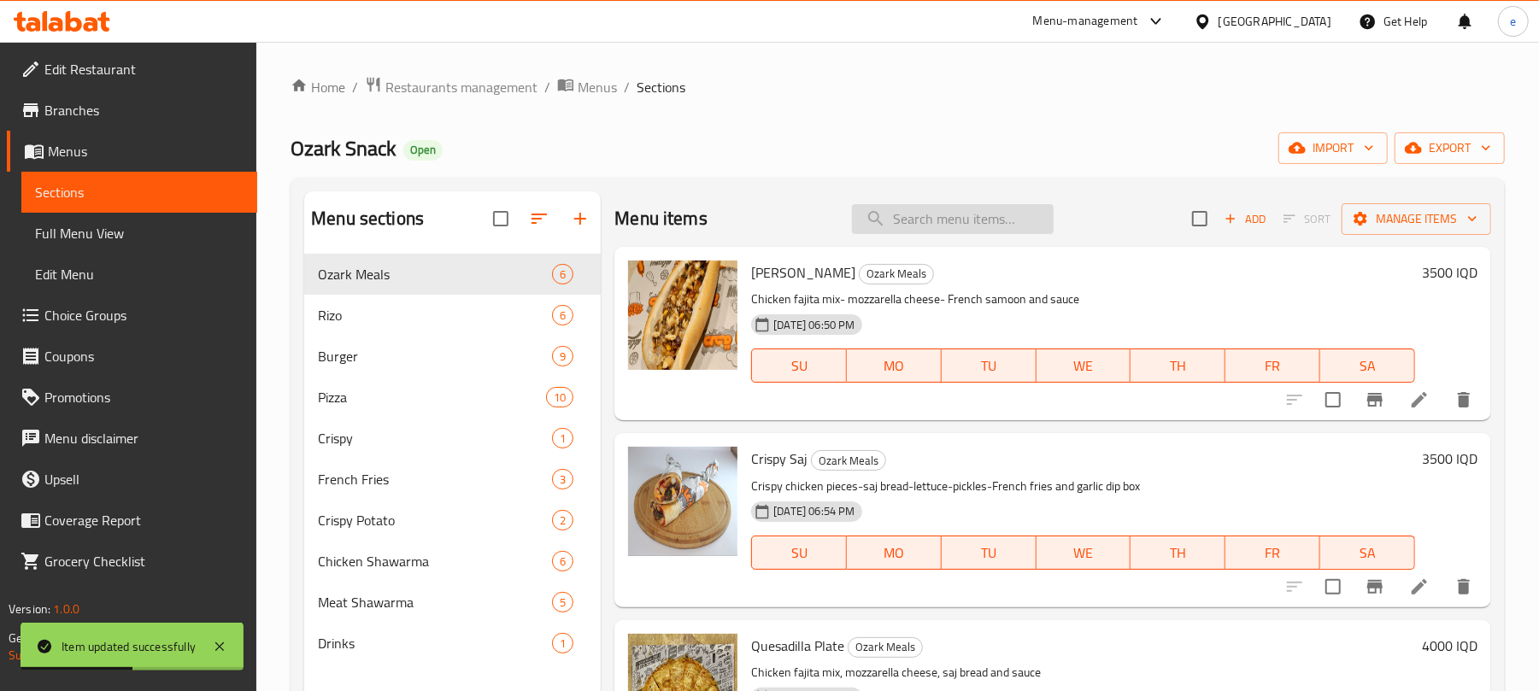
click at [920, 229] on input "search" at bounding box center [953, 219] width 202 height 30
paste input "Chicken Shawarma Plate"
type input "Chicken Shawarma Plate"
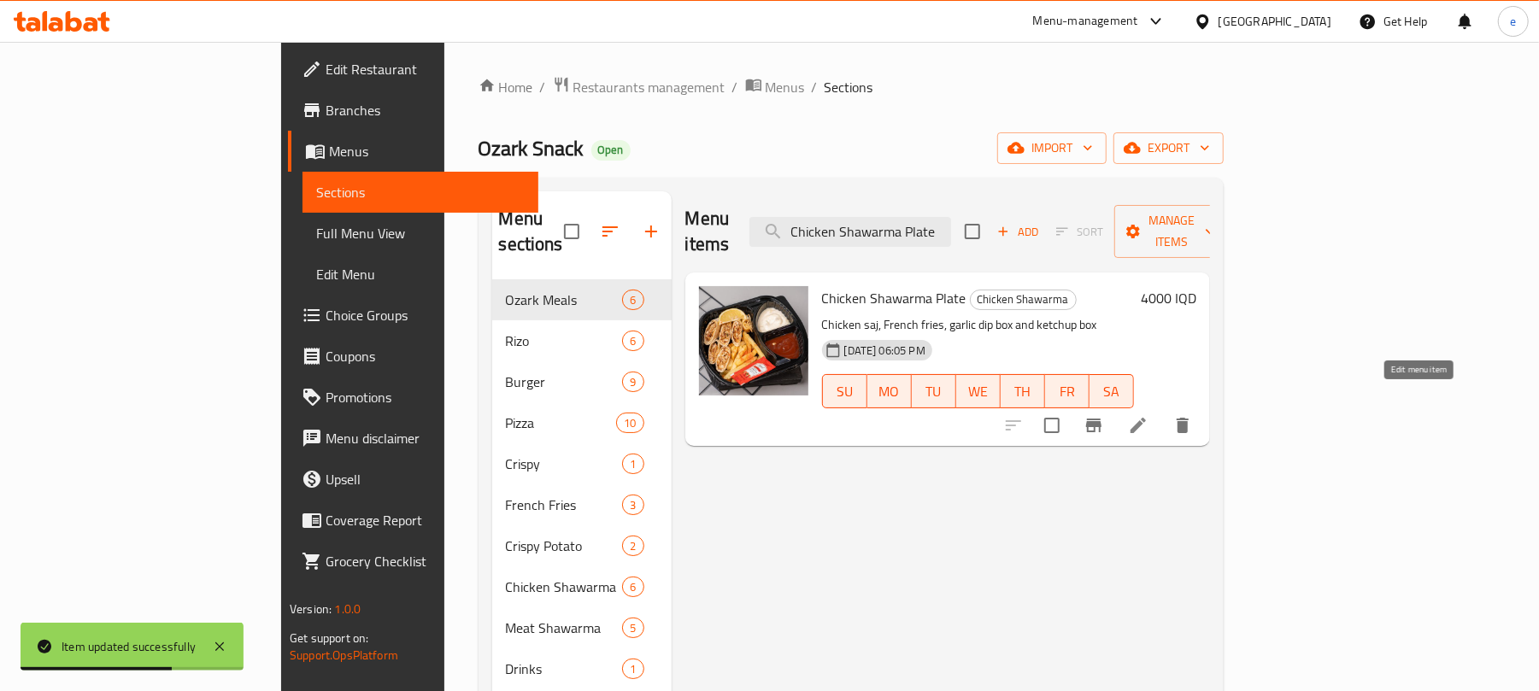
click at [1148, 415] on icon at bounding box center [1138, 425] width 21 height 21
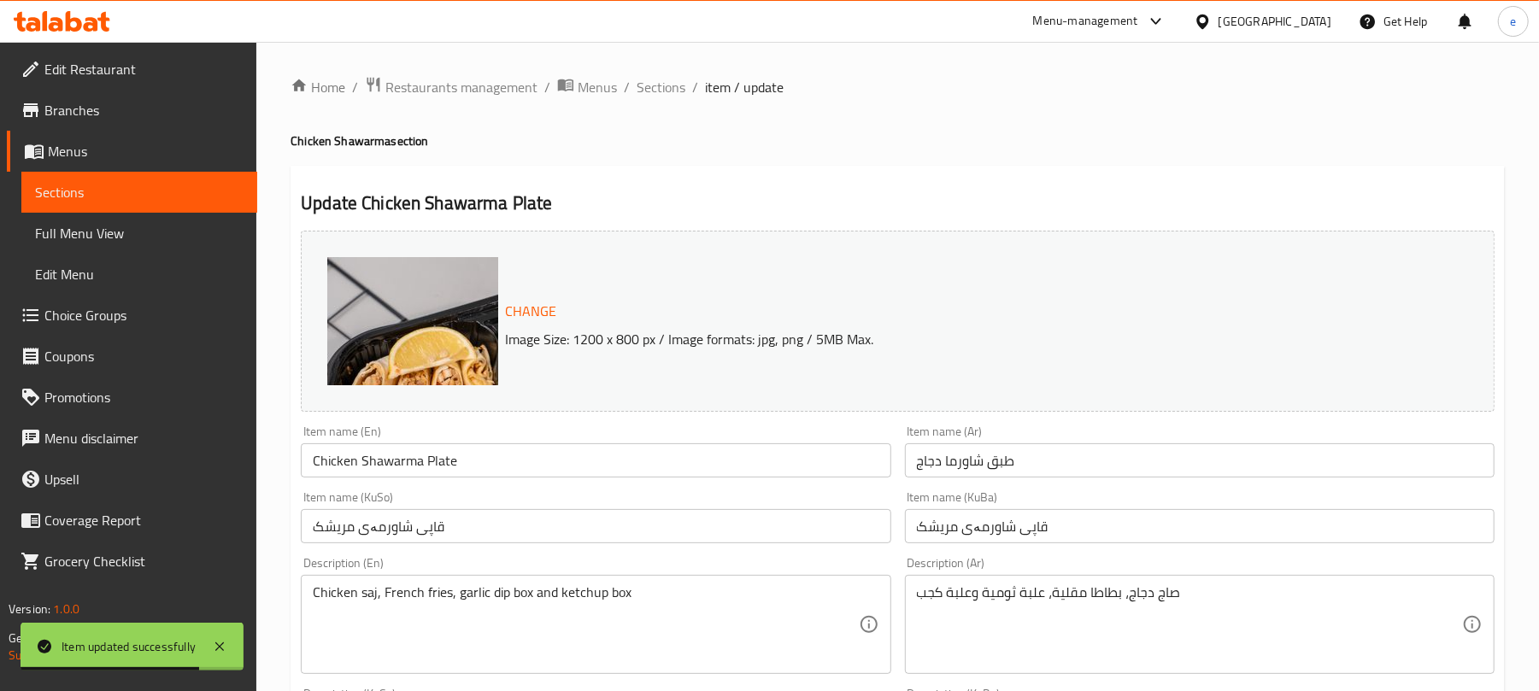
scroll to position [227, 0]
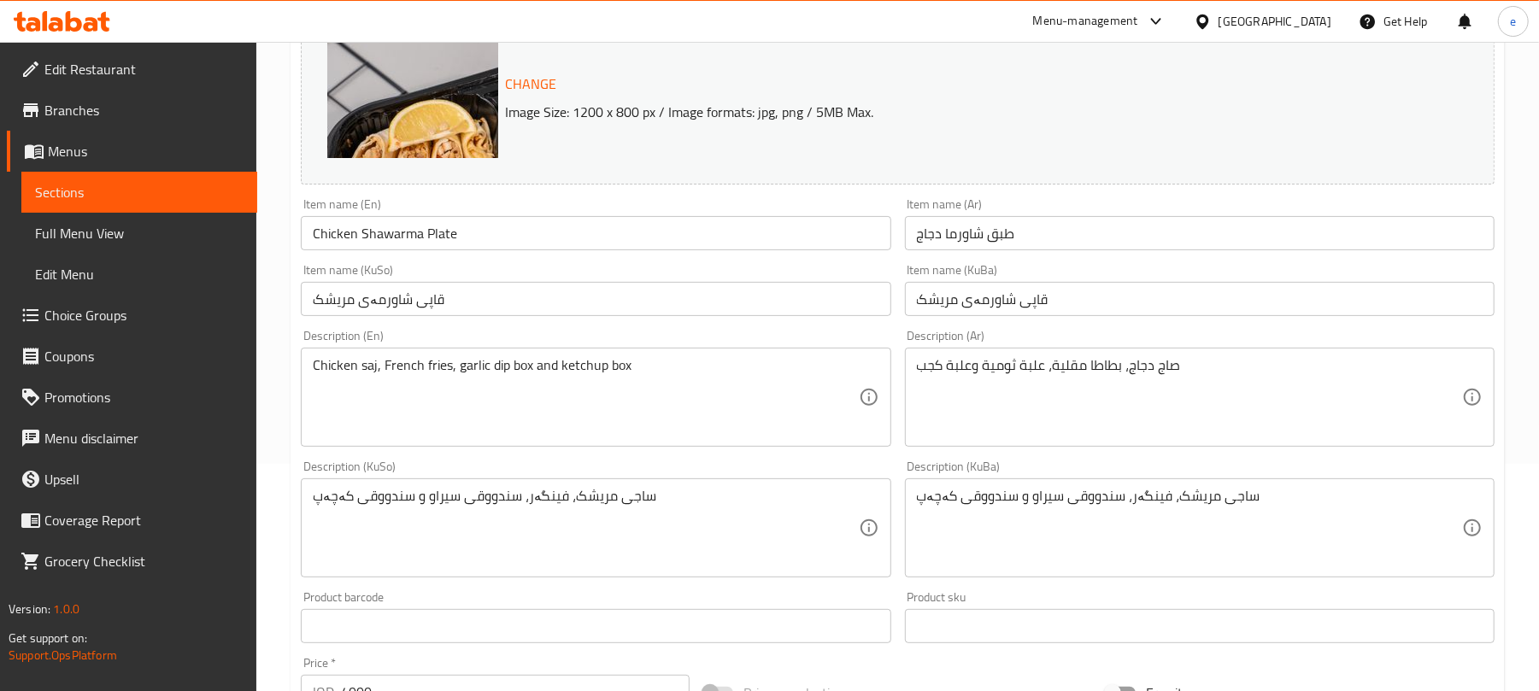
click at [85, 185] on span "Sections" at bounding box center [139, 192] width 208 height 21
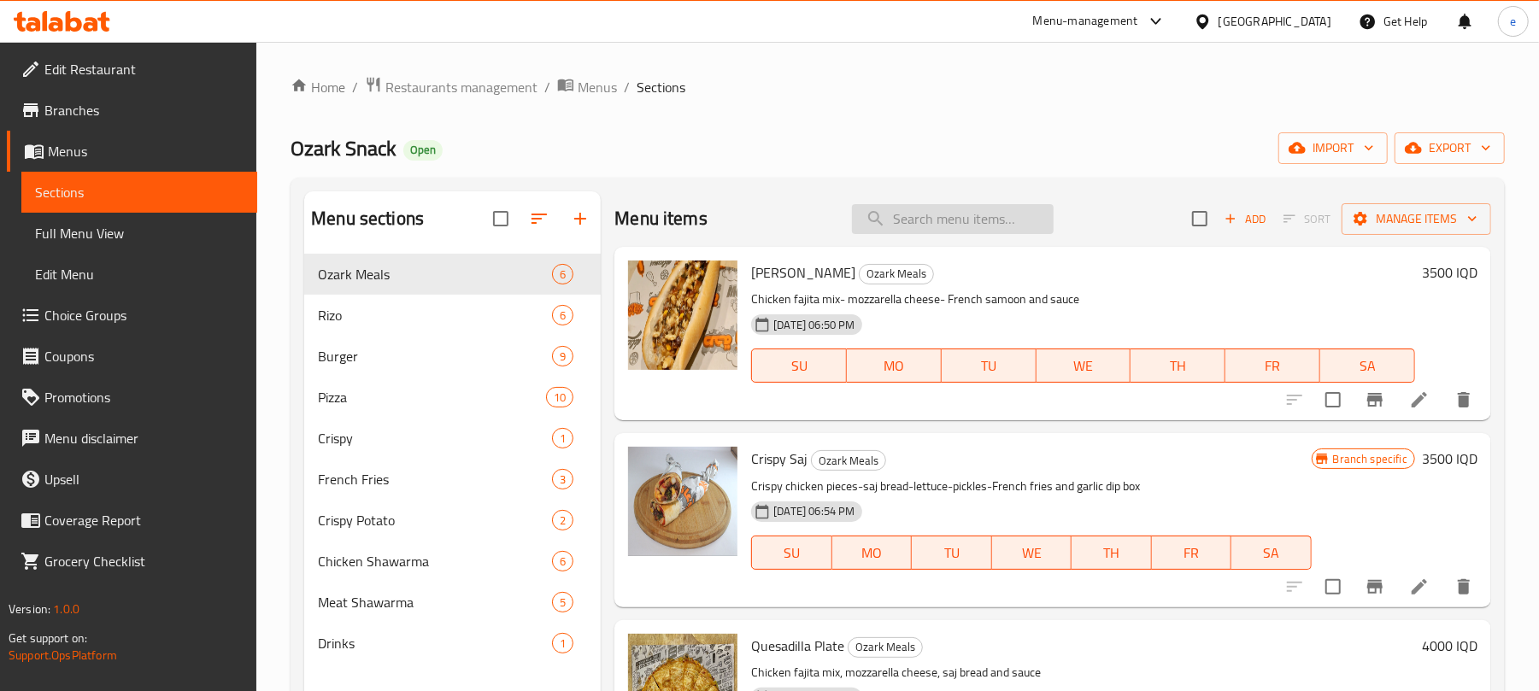
click at [967, 210] on input "search" at bounding box center [953, 219] width 202 height 30
paste input "Chicken Shawarma Plate"
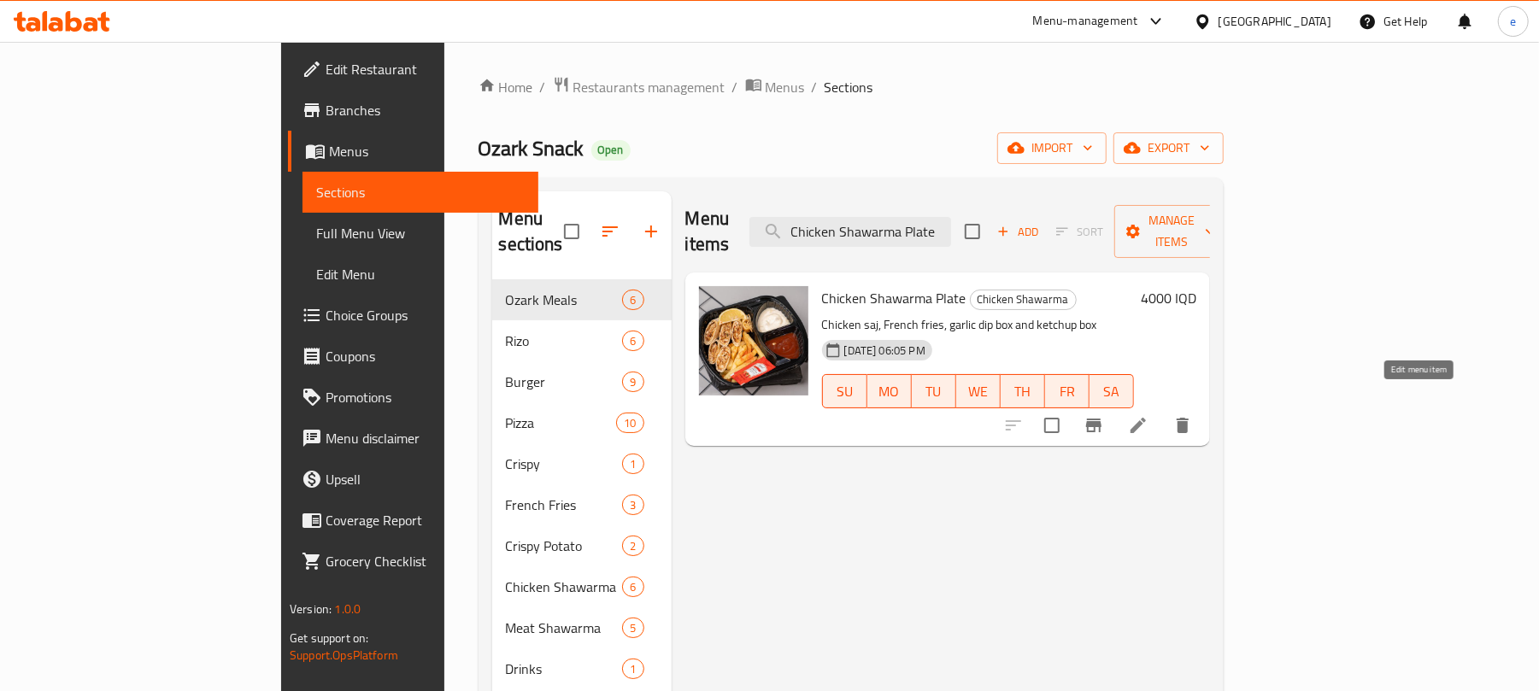
type input "Chicken Shawarma Plate"
click at [1146, 418] on icon at bounding box center [1137, 425] width 15 height 15
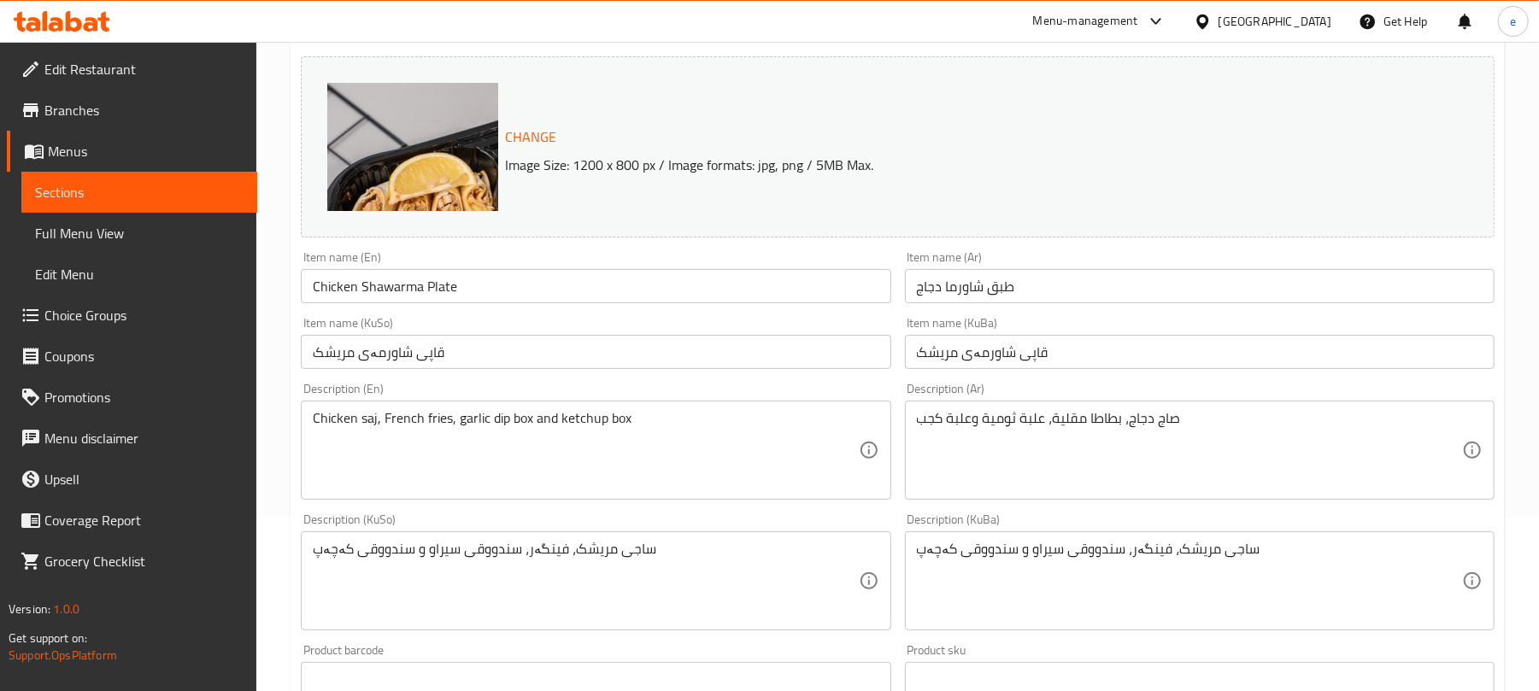
scroll to position [227, 0]
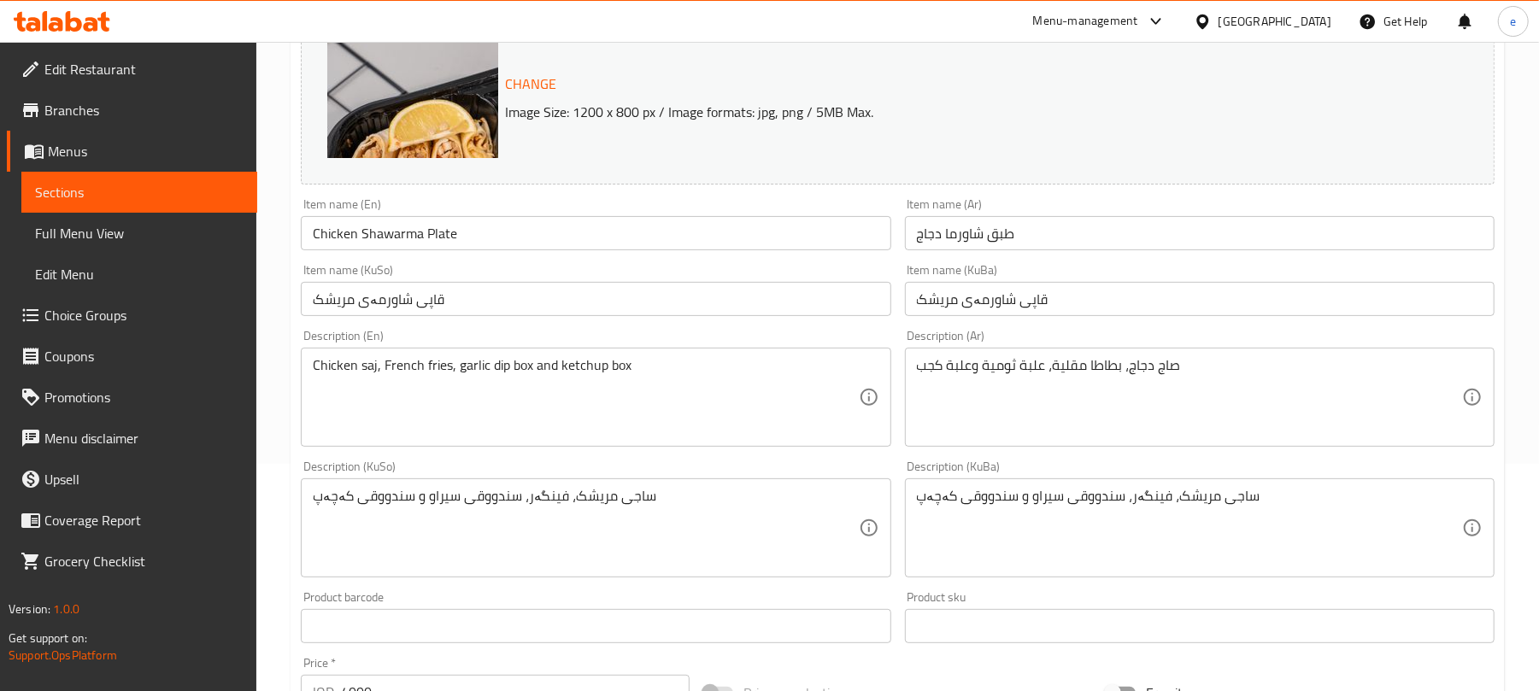
click at [138, 161] on span "Menus" at bounding box center [146, 151] width 196 height 21
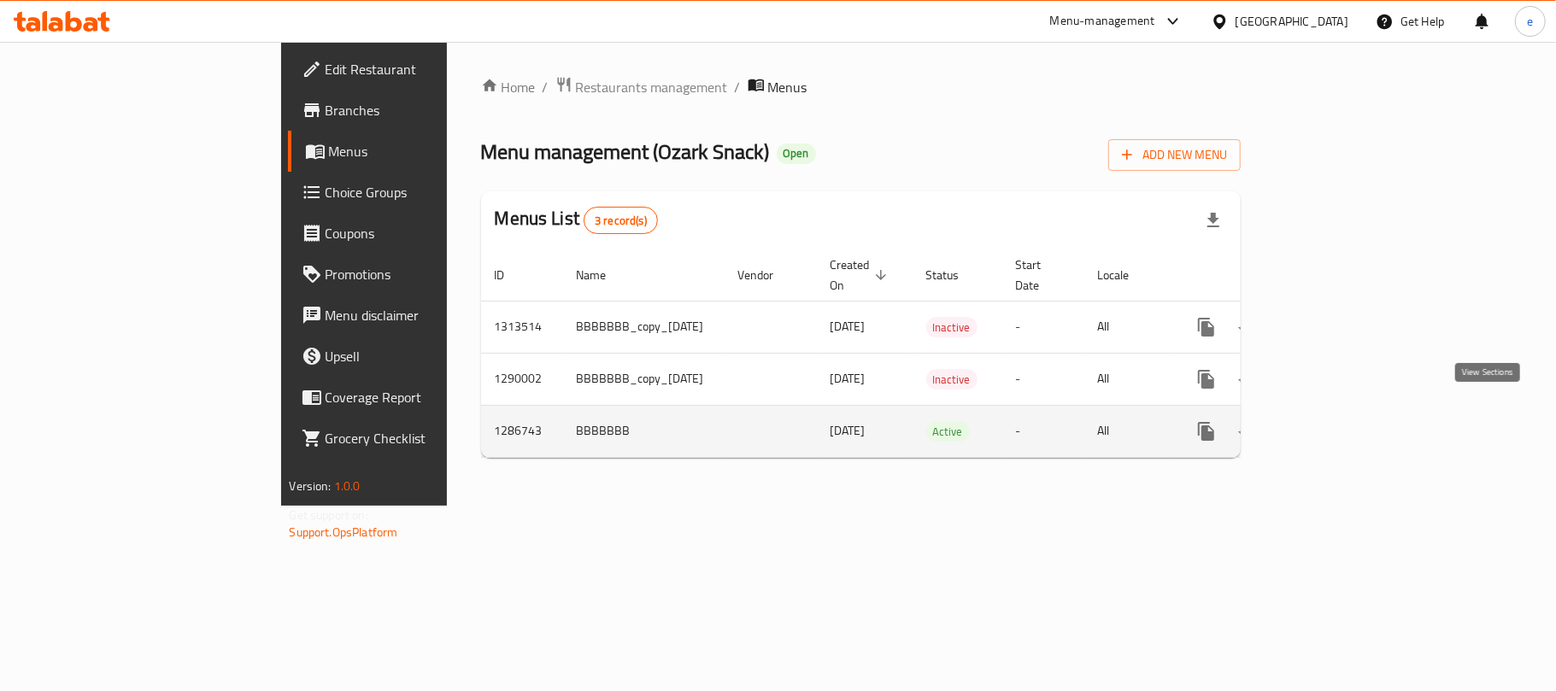
click at [1337, 424] on icon "enhanced table" at bounding box center [1329, 431] width 15 height 15
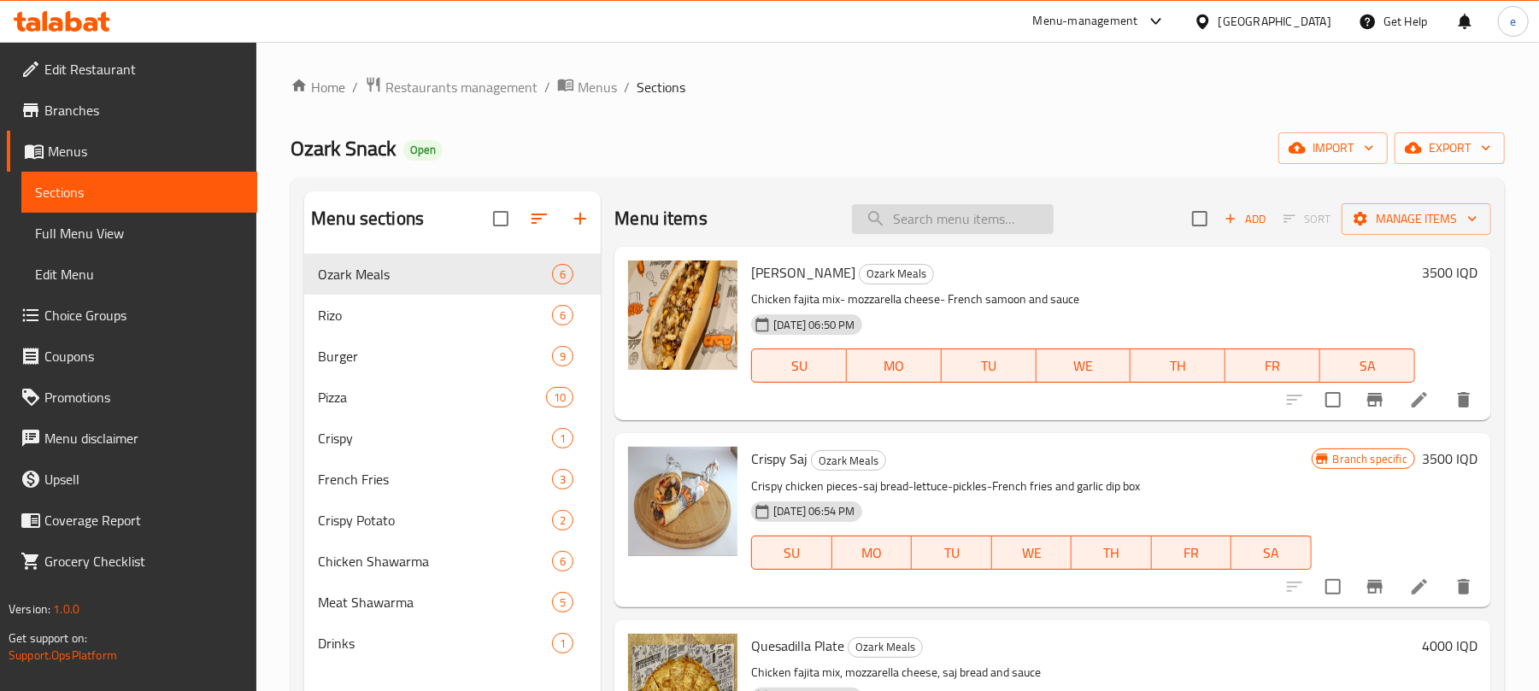
click at [951, 214] on input "search" at bounding box center [953, 219] width 202 height 30
paste input "Chicken Shawarma Plate"
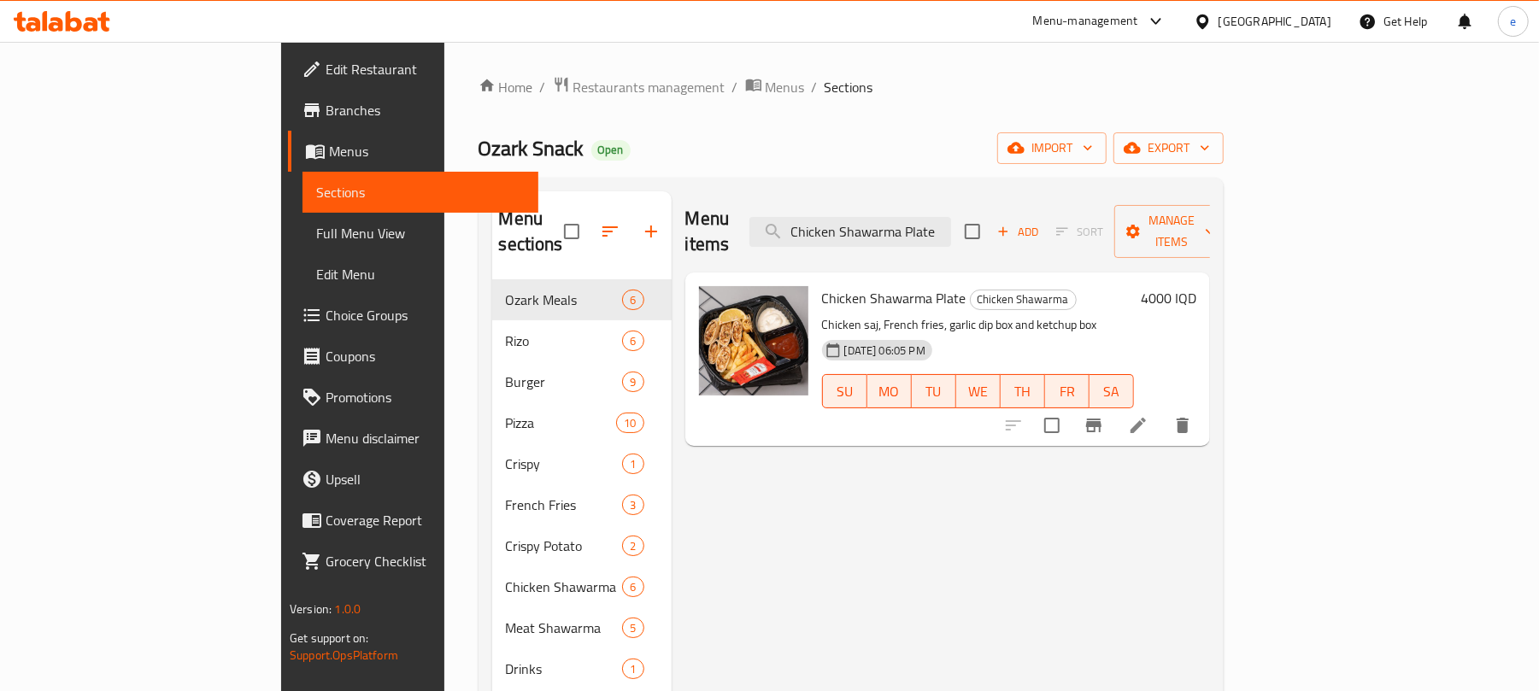
type input "Chicken Shawarma Plate"
click at [1148, 415] on icon at bounding box center [1138, 425] width 21 height 21
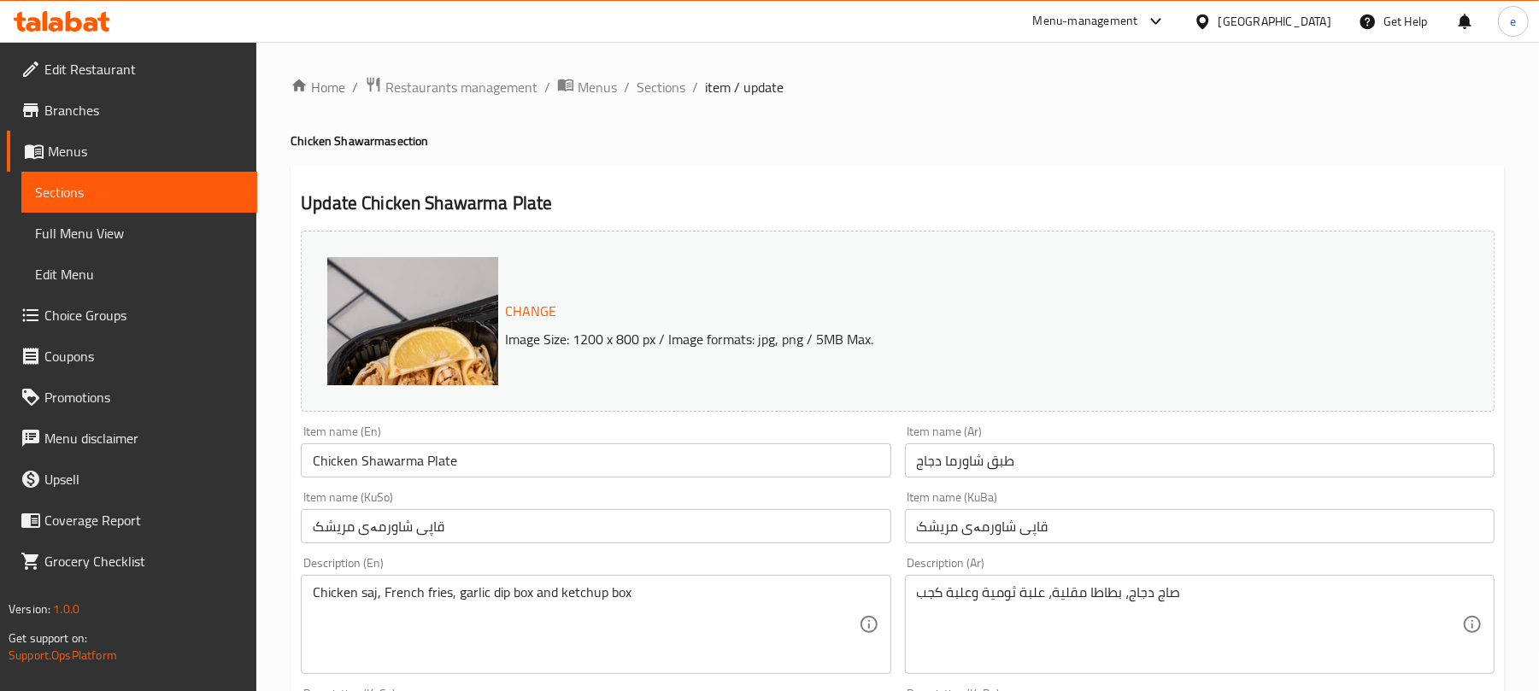
scroll to position [227, 0]
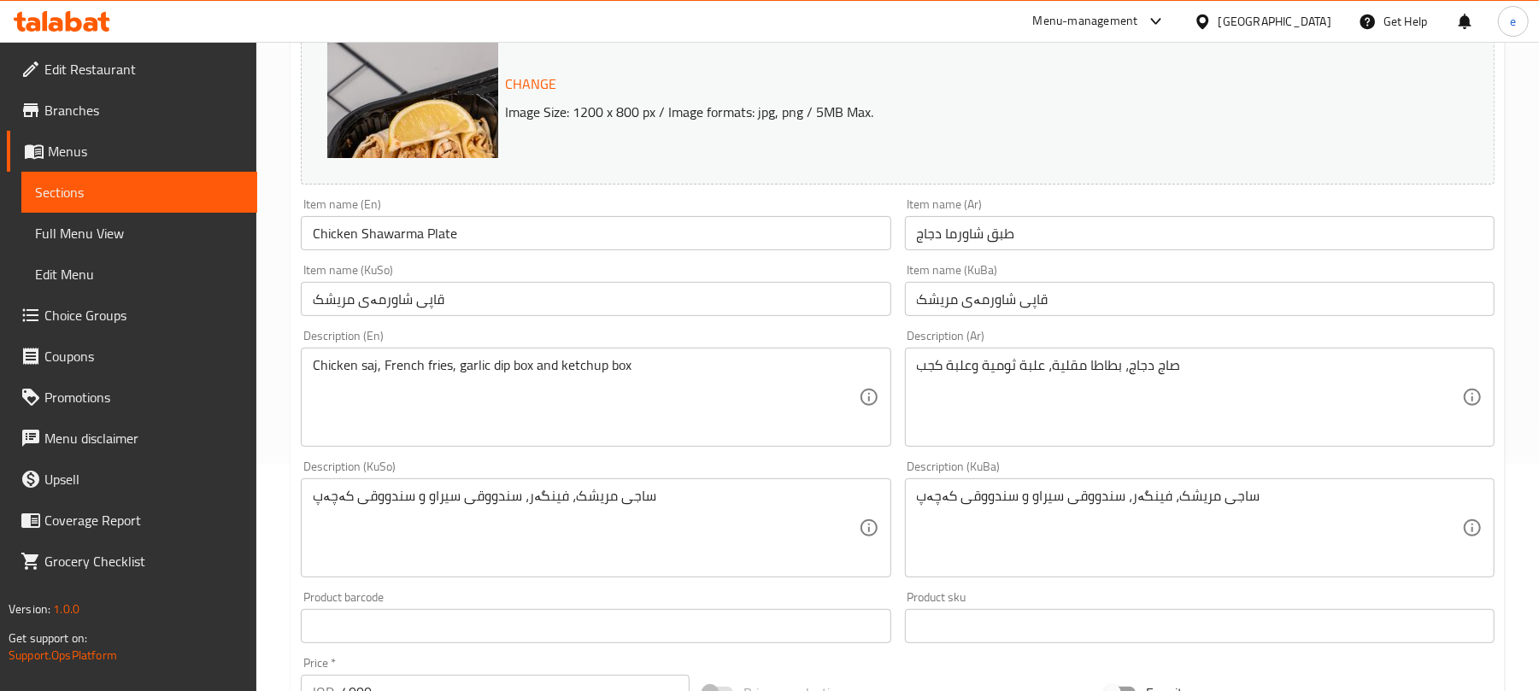
click at [86, 147] on span "Menus" at bounding box center [146, 151] width 196 height 21
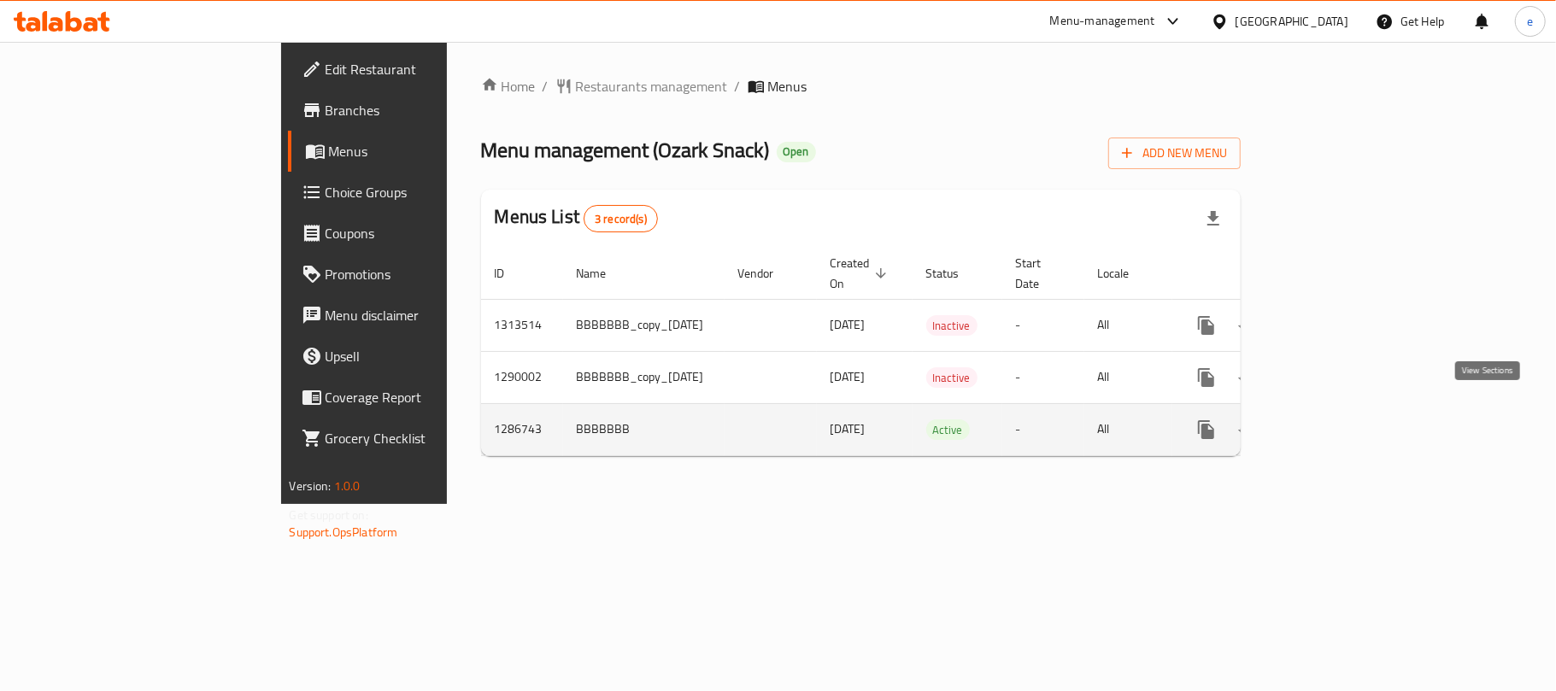
click at [1350, 431] on link "enhanced table" at bounding box center [1329, 429] width 41 height 41
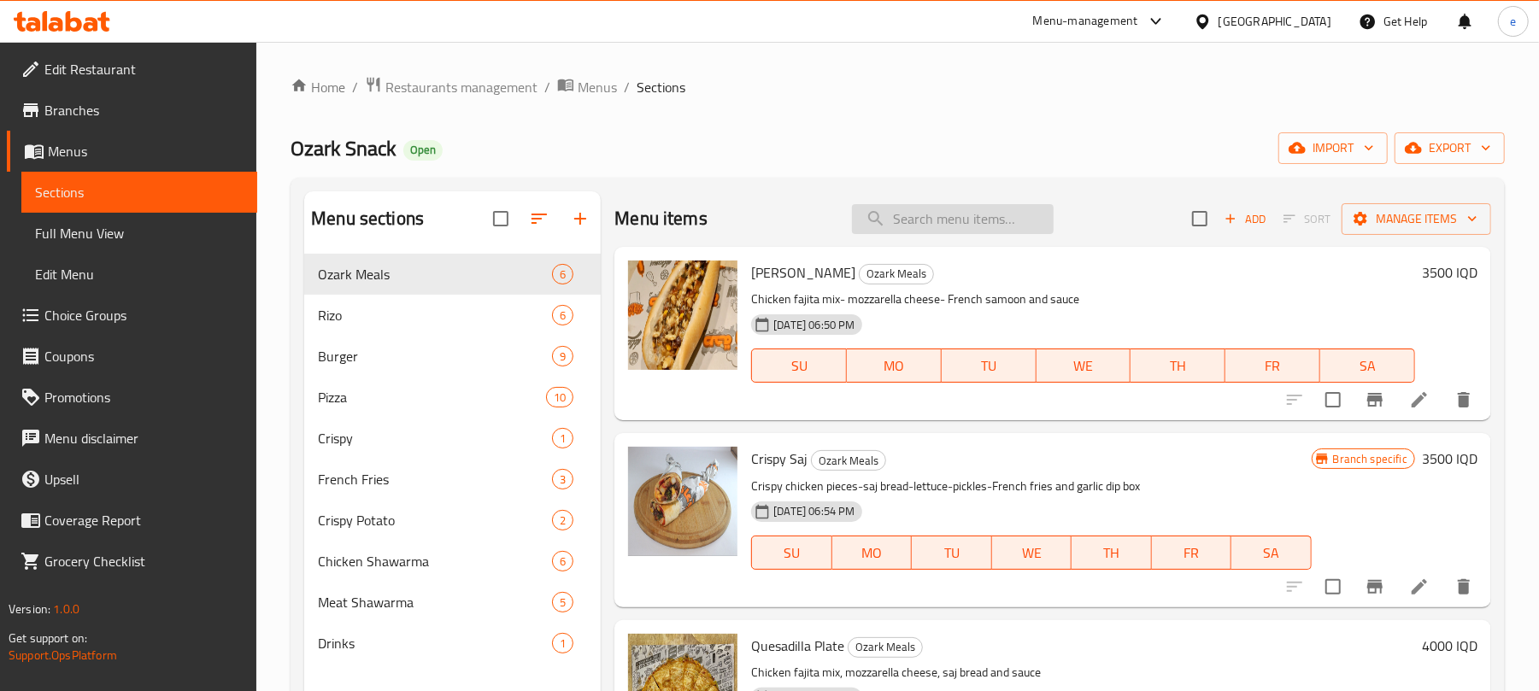
click at [931, 219] on input "search" at bounding box center [953, 219] width 202 height 30
paste input "Chicken Shawarma Plate"
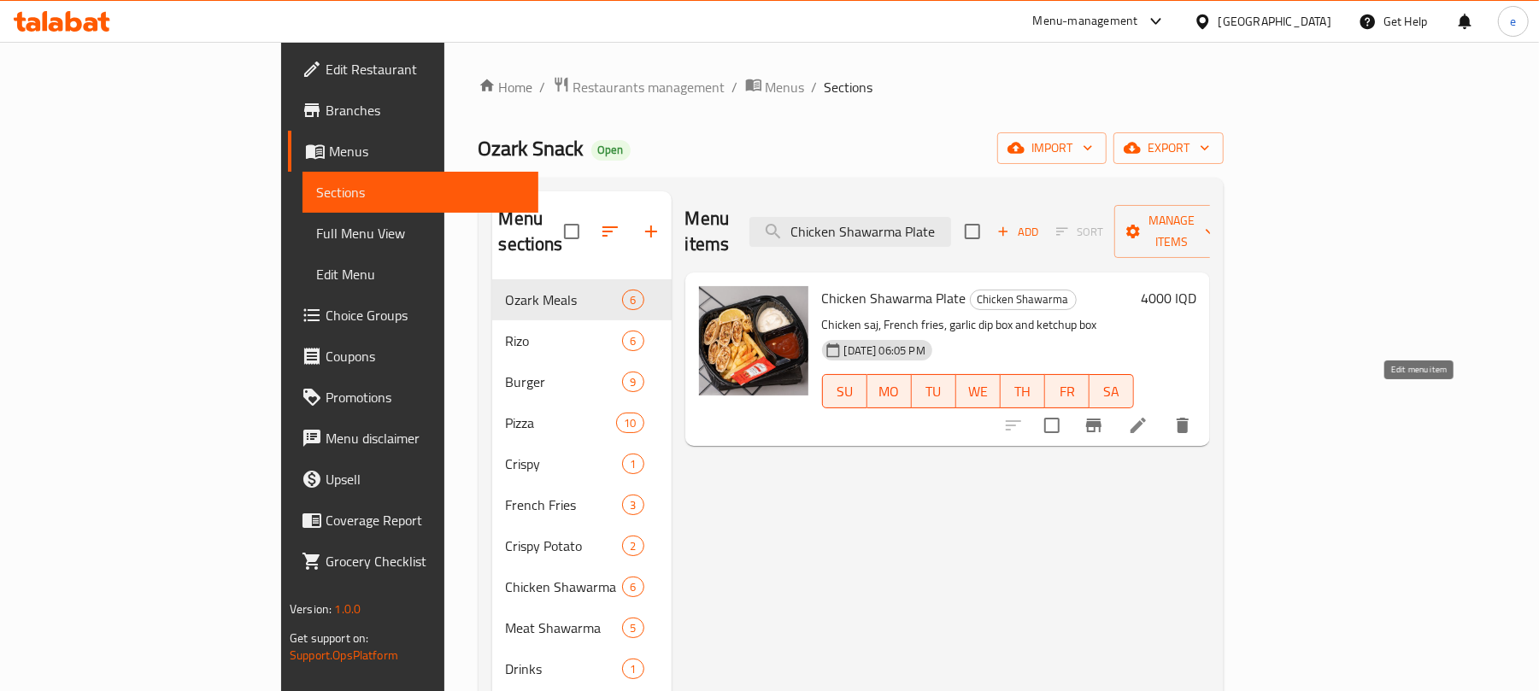
type input "Chicken Shawarma Plate"
click at [1148, 415] on icon at bounding box center [1138, 425] width 21 height 21
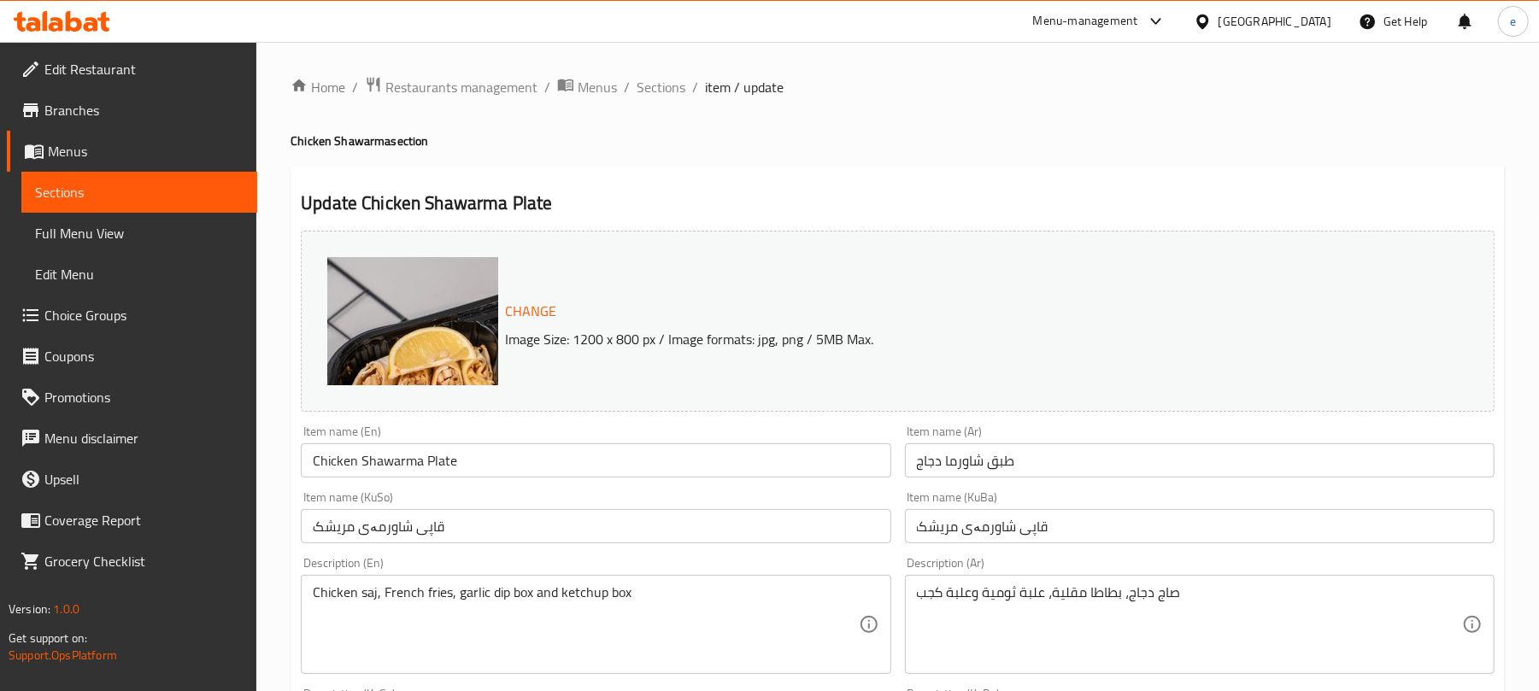
scroll to position [227, 0]
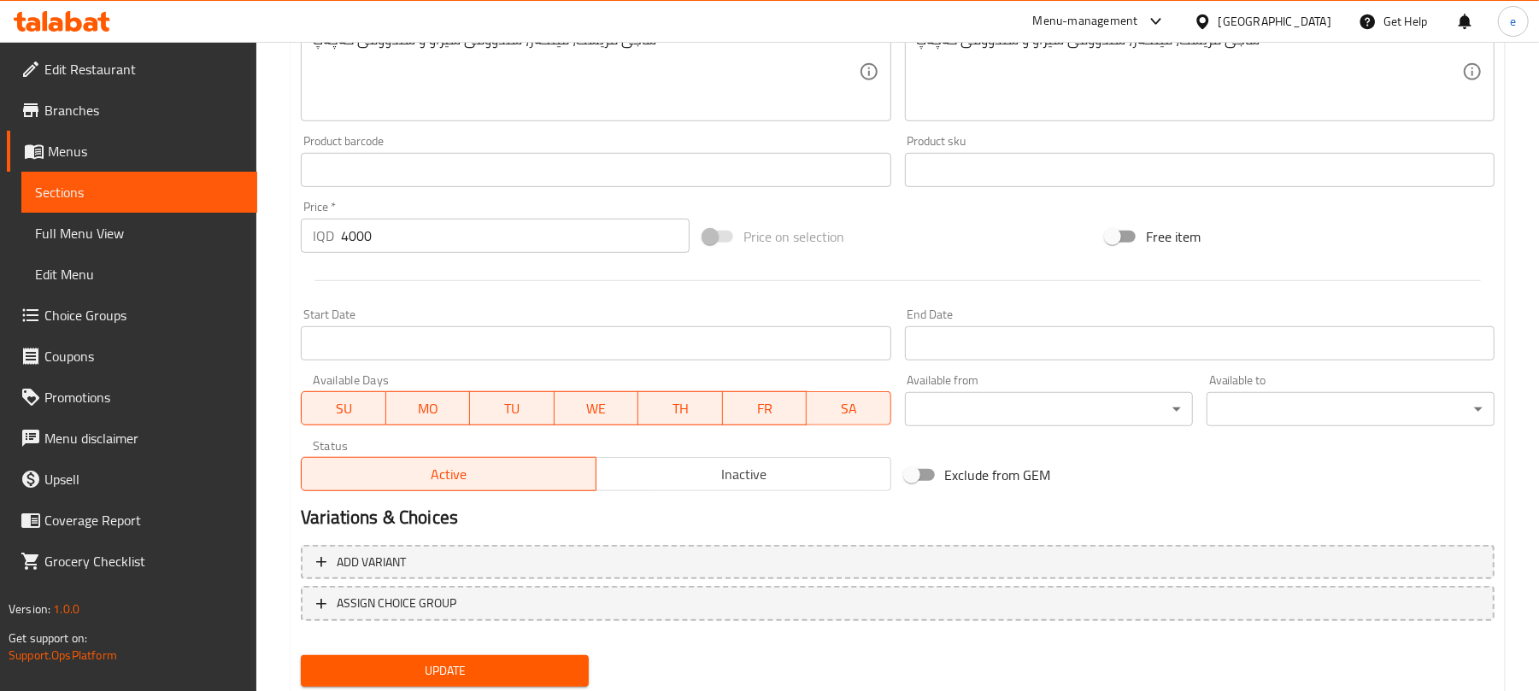
click at [205, 193] on span "Sections" at bounding box center [139, 192] width 208 height 21
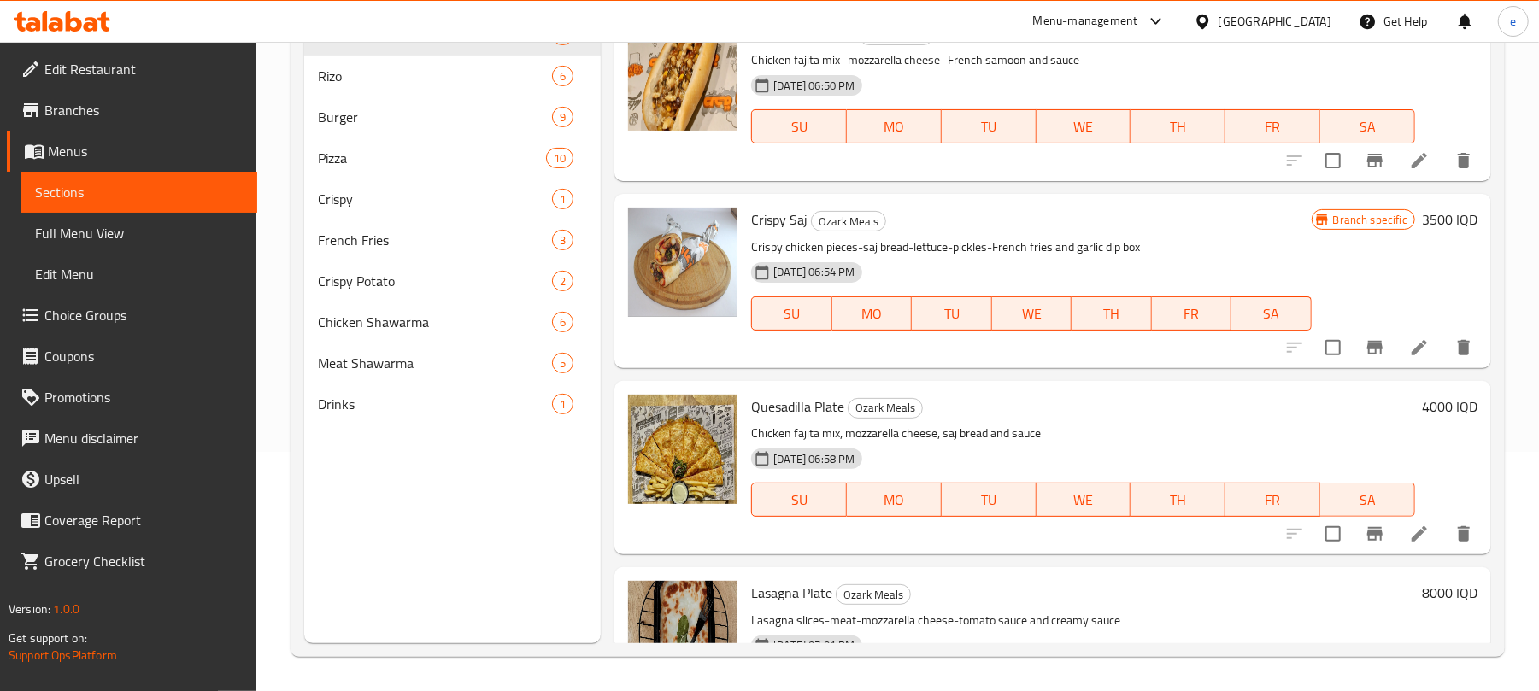
scroll to position [240, 0]
click at [73, 29] on icon at bounding box center [74, 21] width 16 height 21
